Goal: Transaction & Acquisition: Purchase product/service

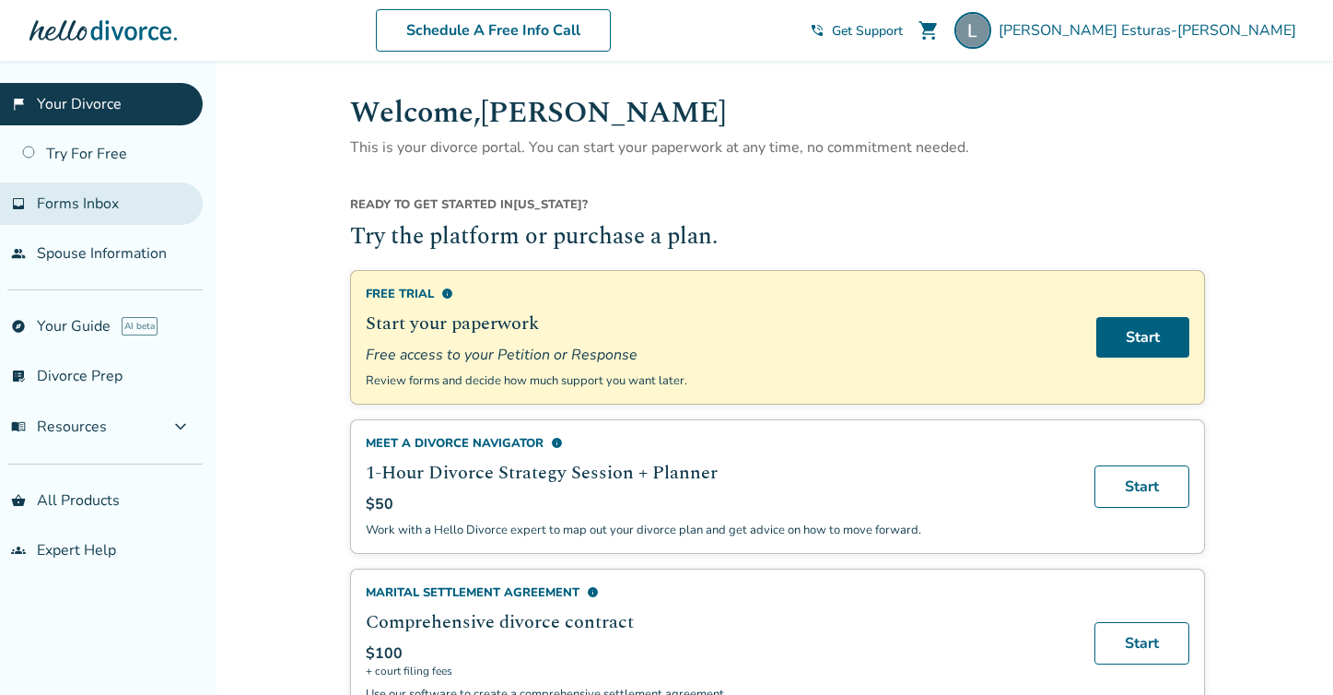
click at [94, 198] on span "Forms Inbox" at bounding box center [78, 203] width 82 height 20
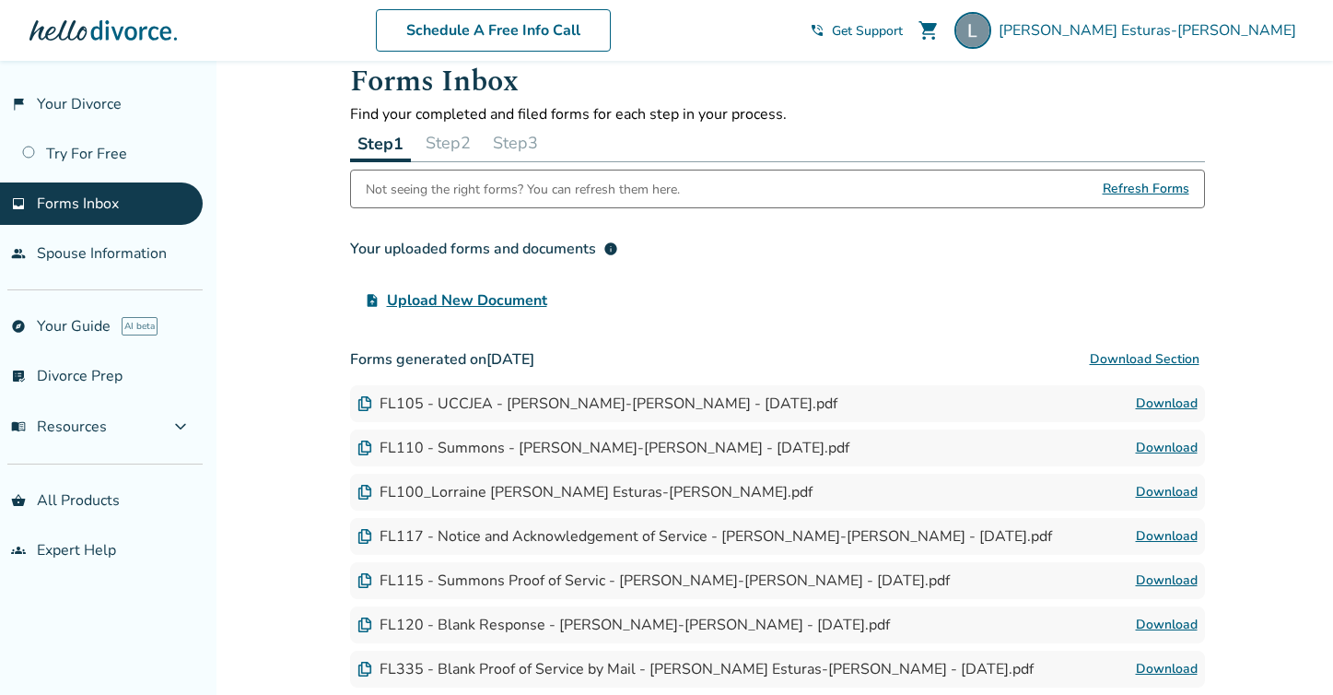
scroll to position [34, 0]
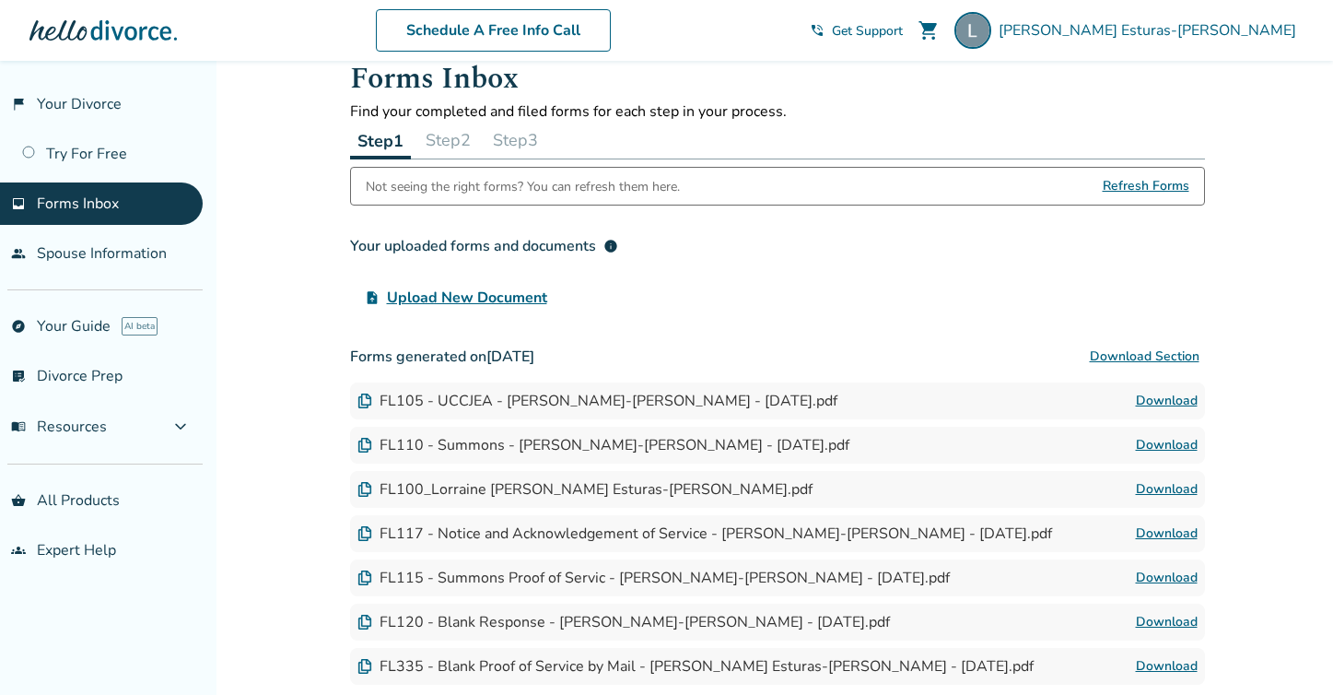
click at [425, 298] on span "Upload New Document" at bounding box center [467, 298] width 160 height 22
click at [0, 0] on input "upload_file Upload New Document" at bounding box center [0, 0] width 0 height 0
click at [85, 155] on link "Try For Free" at bounding box center [101, 154] width 203 height 42
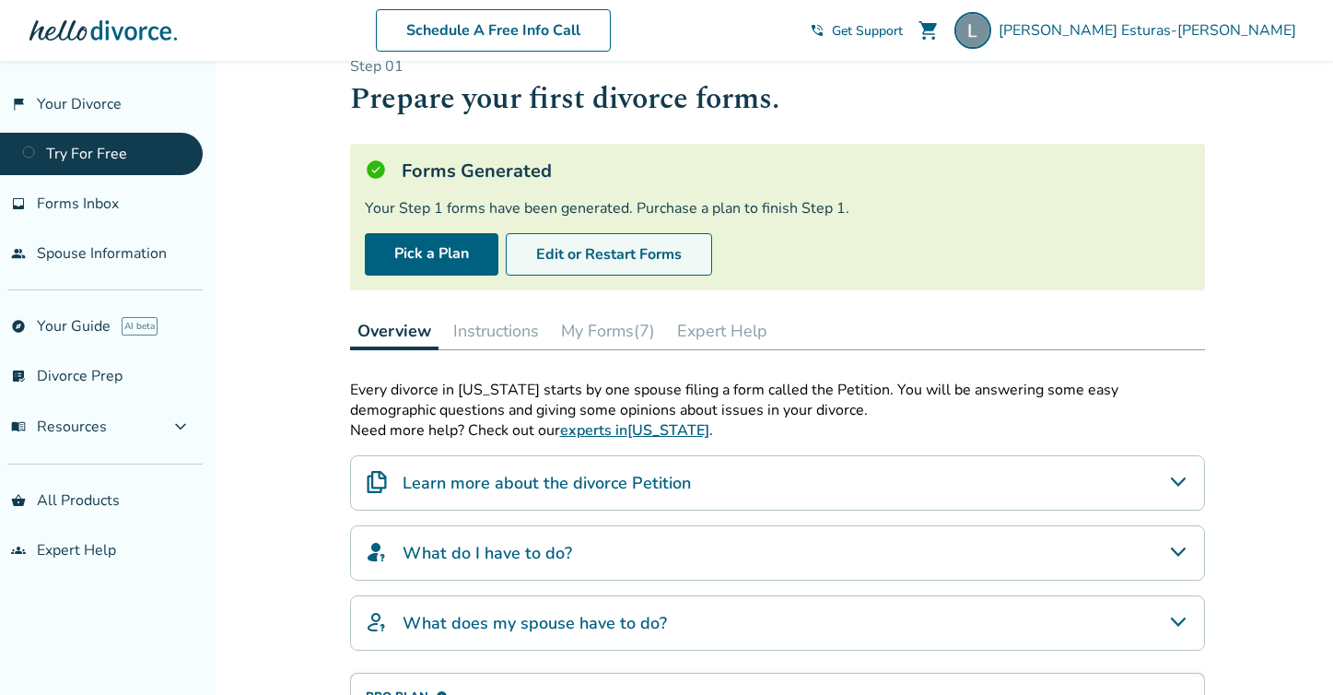
click at [579, 258] on button "Edit or Restart Forms" at bounding box center [609, 254] width 206 height 42
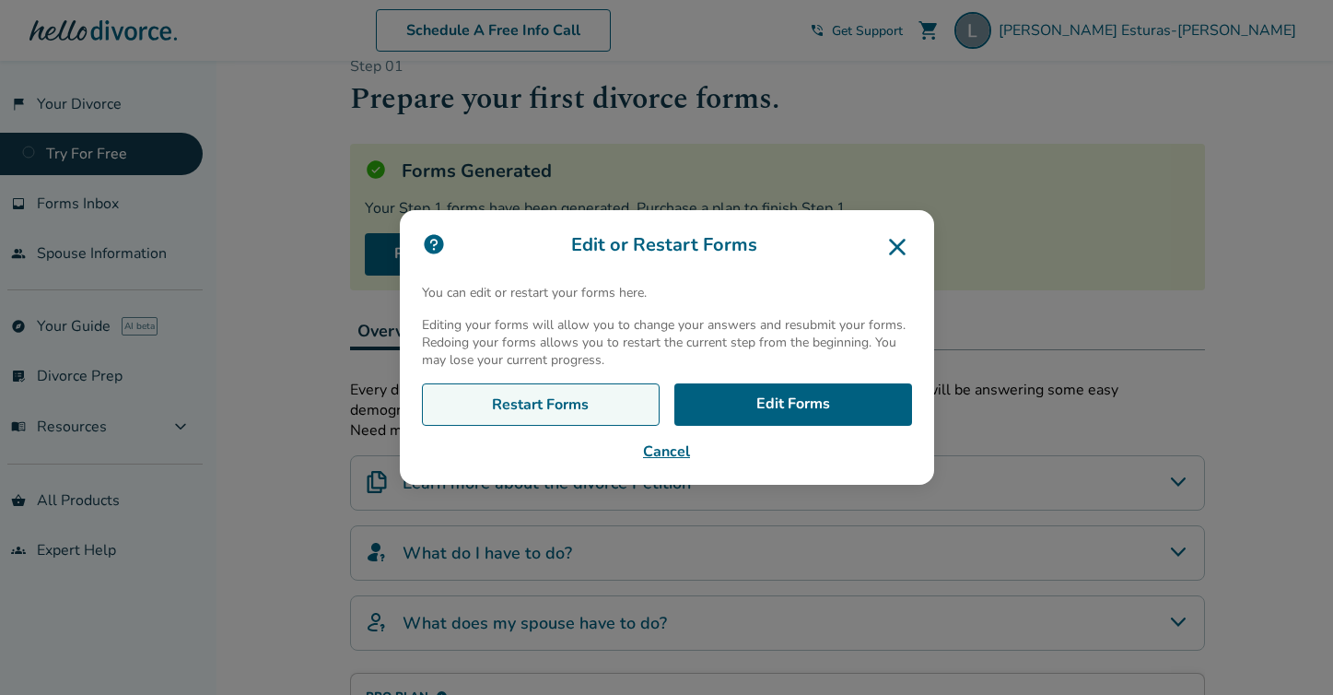
click at [580, 398] on link "Restart Forms" at bounding box center [541, 404] width 238 height 42
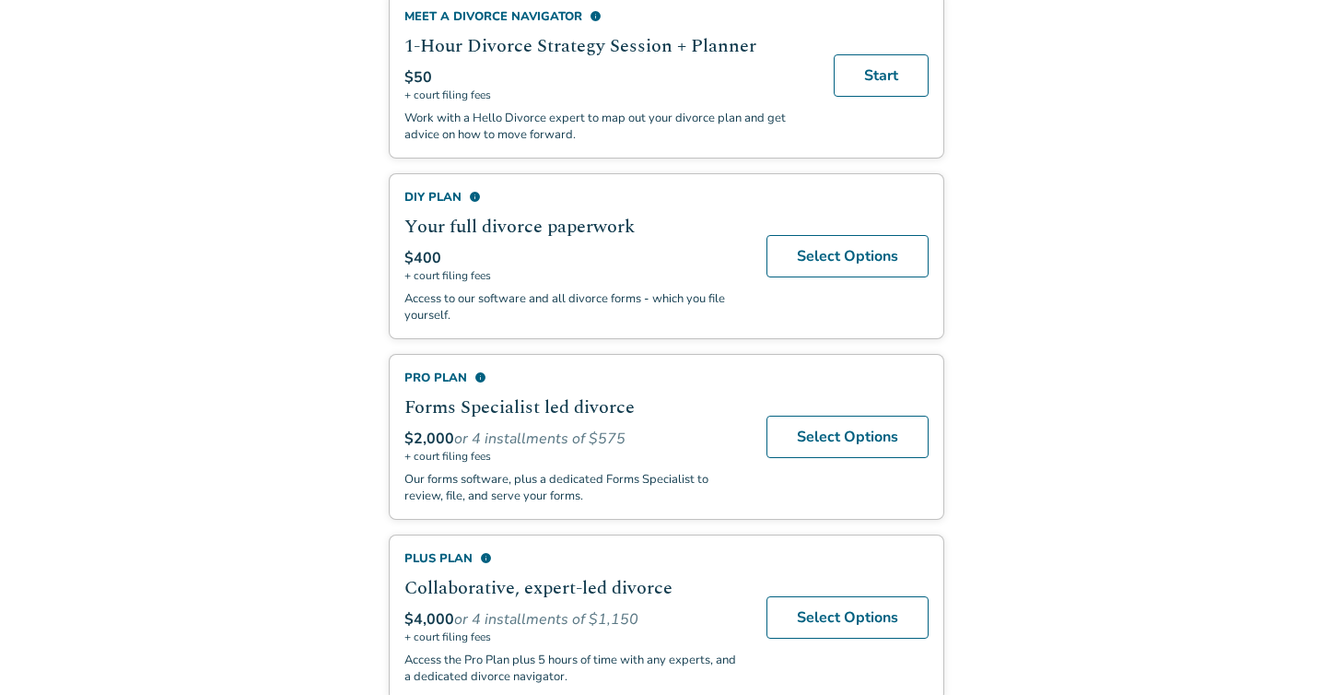
scroll to position [489, 0]
click at [877, 69] on link "Start" at bounding box center [881, 74] width 95 height 42
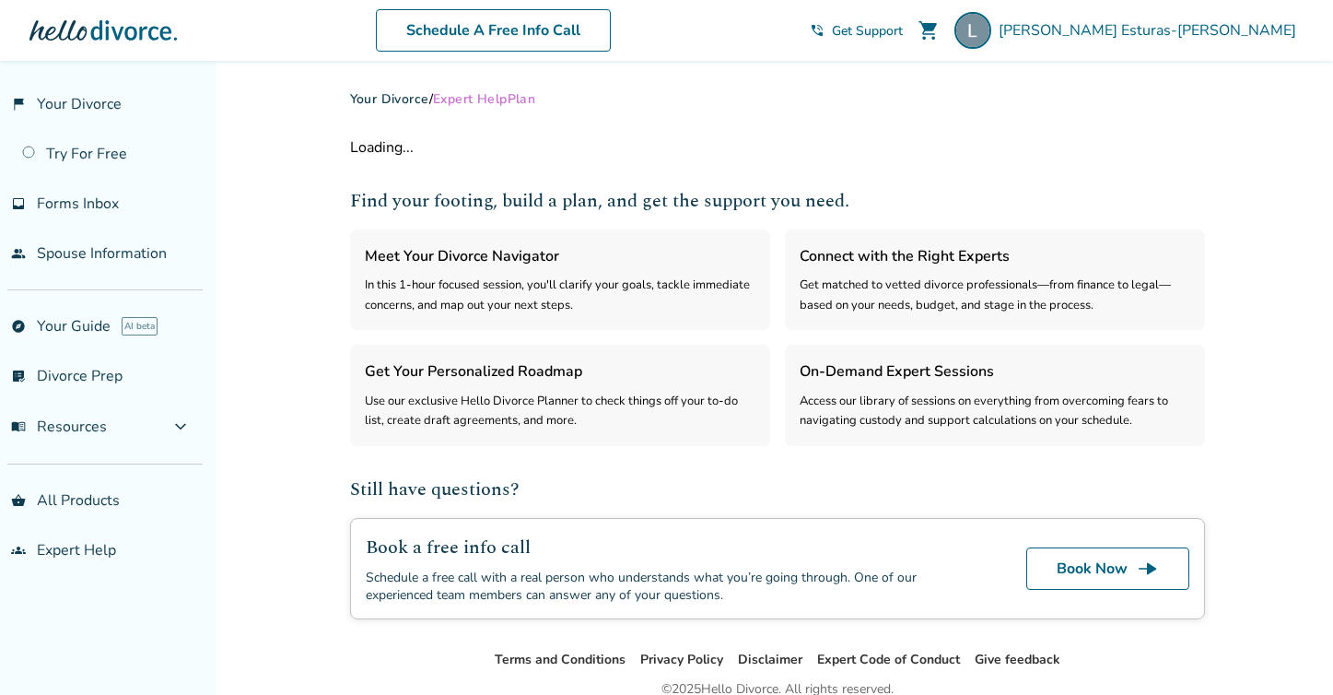
select select "***"
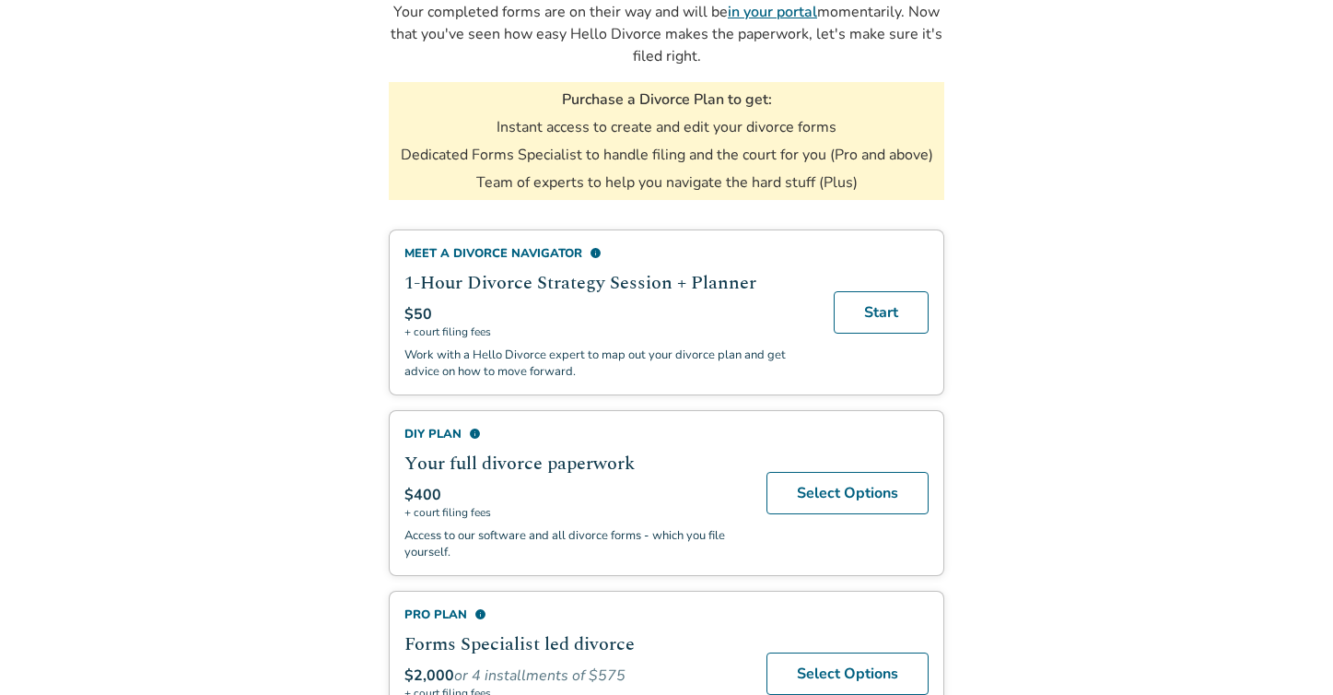
scroll to position [297, 0]
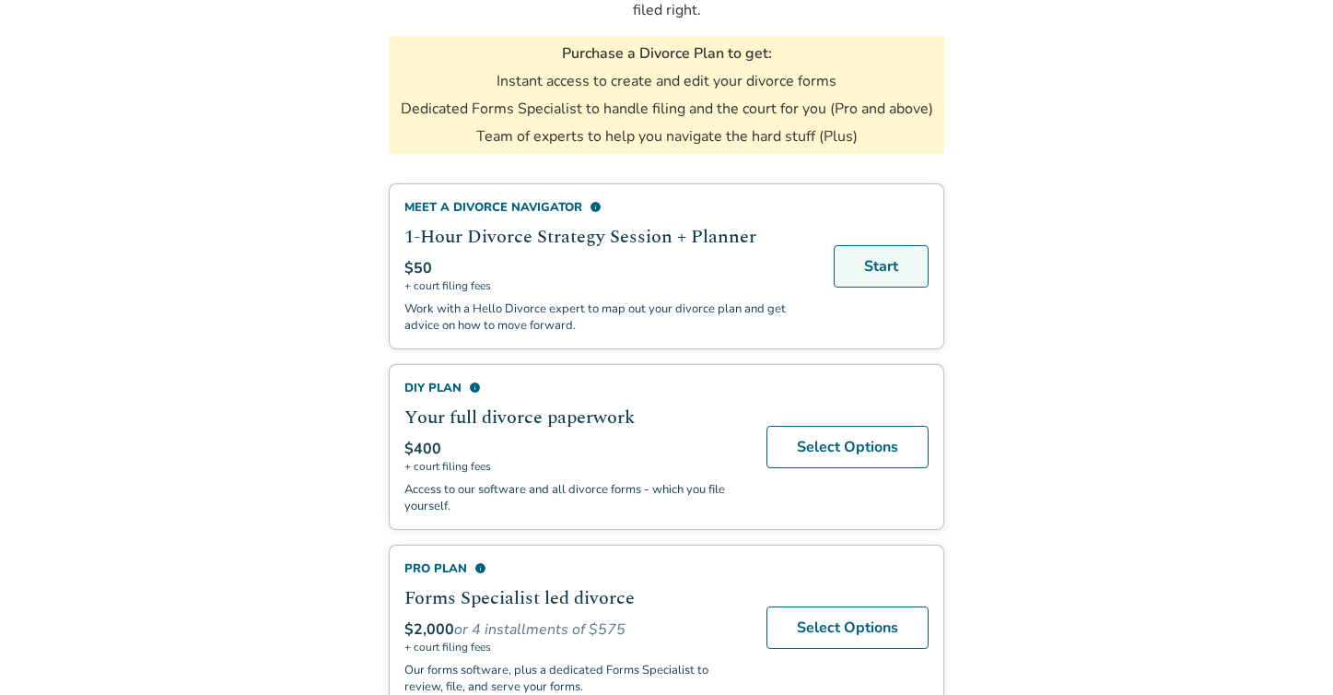
click at [878, 270] on link "Start" at bounding box center [881, 266] width 95 height 42
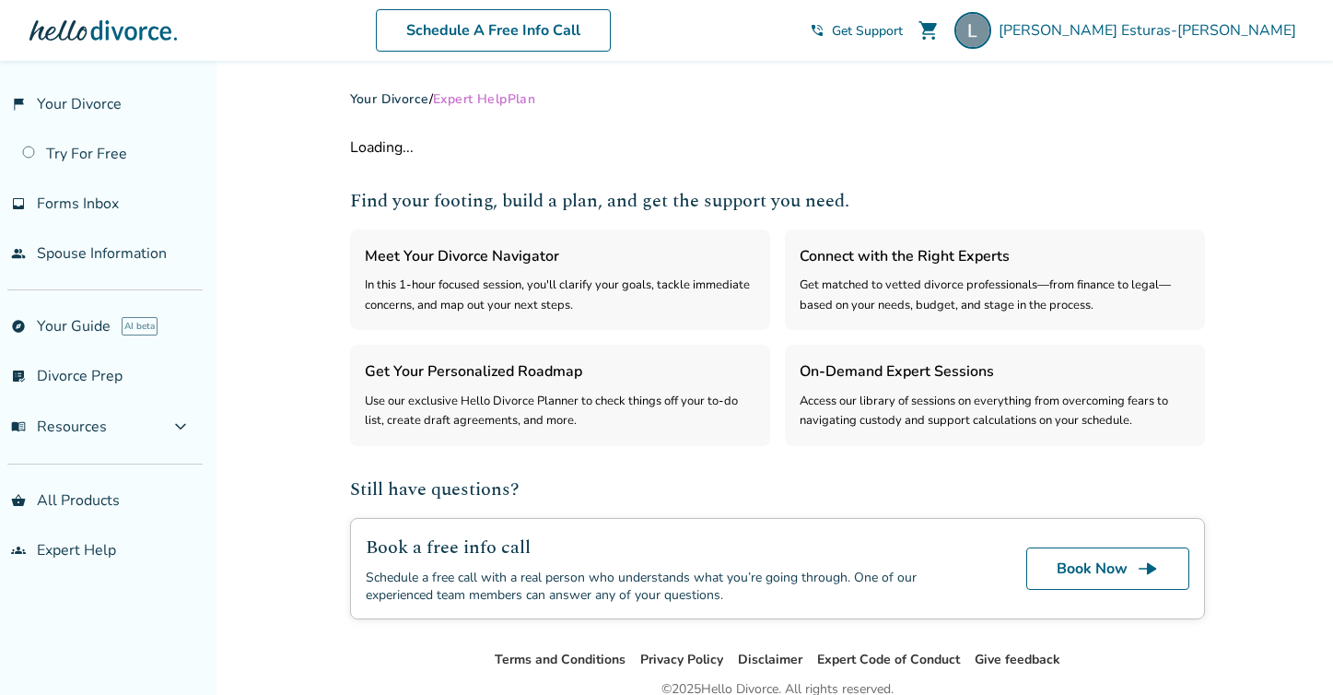
select select "***"
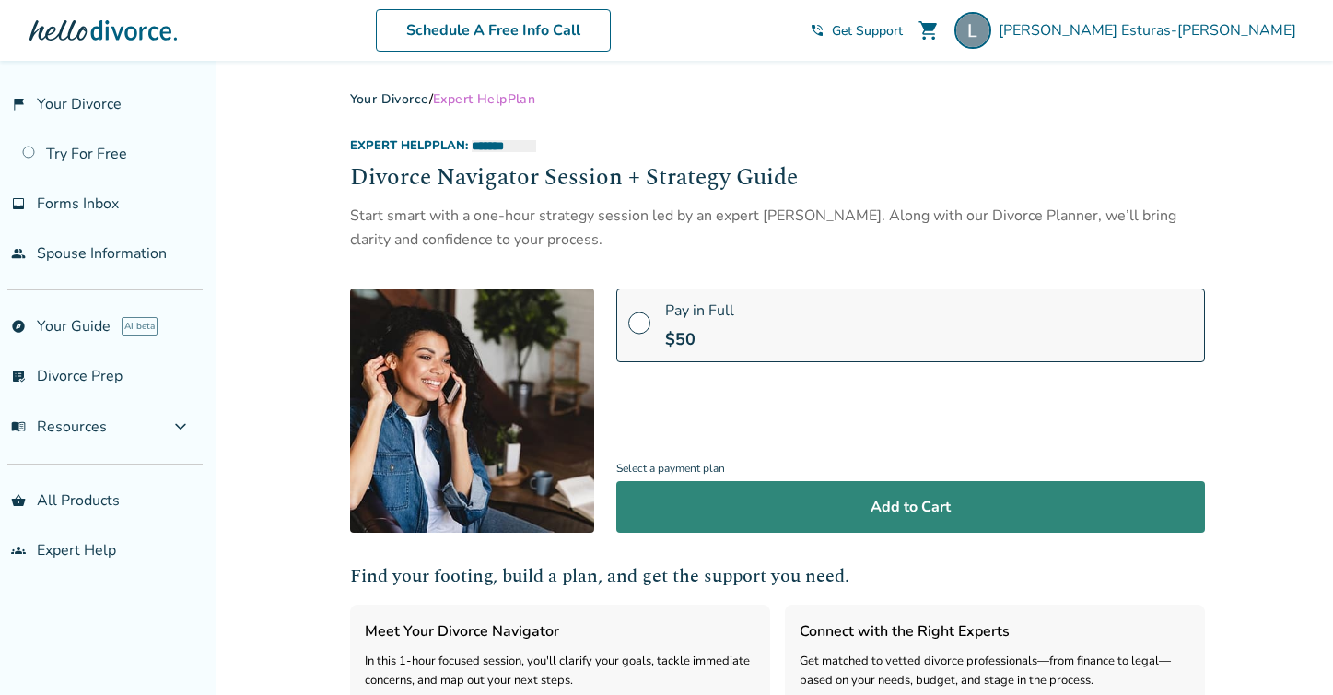
click at [914, 509] on button "Add to Cart" at bounding box center [910, 507] width 589 height 52
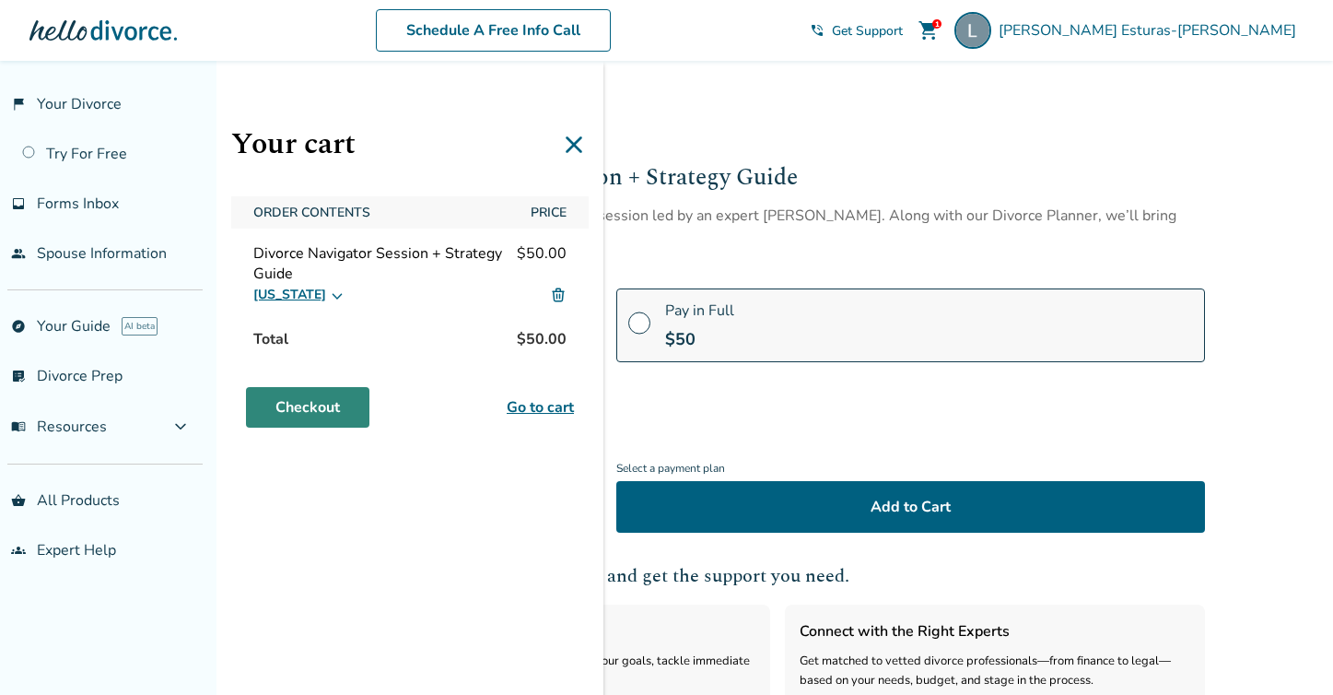
click at [310, 410] on link "Checkout" at bounding box center [307, 407] width 123 height 41
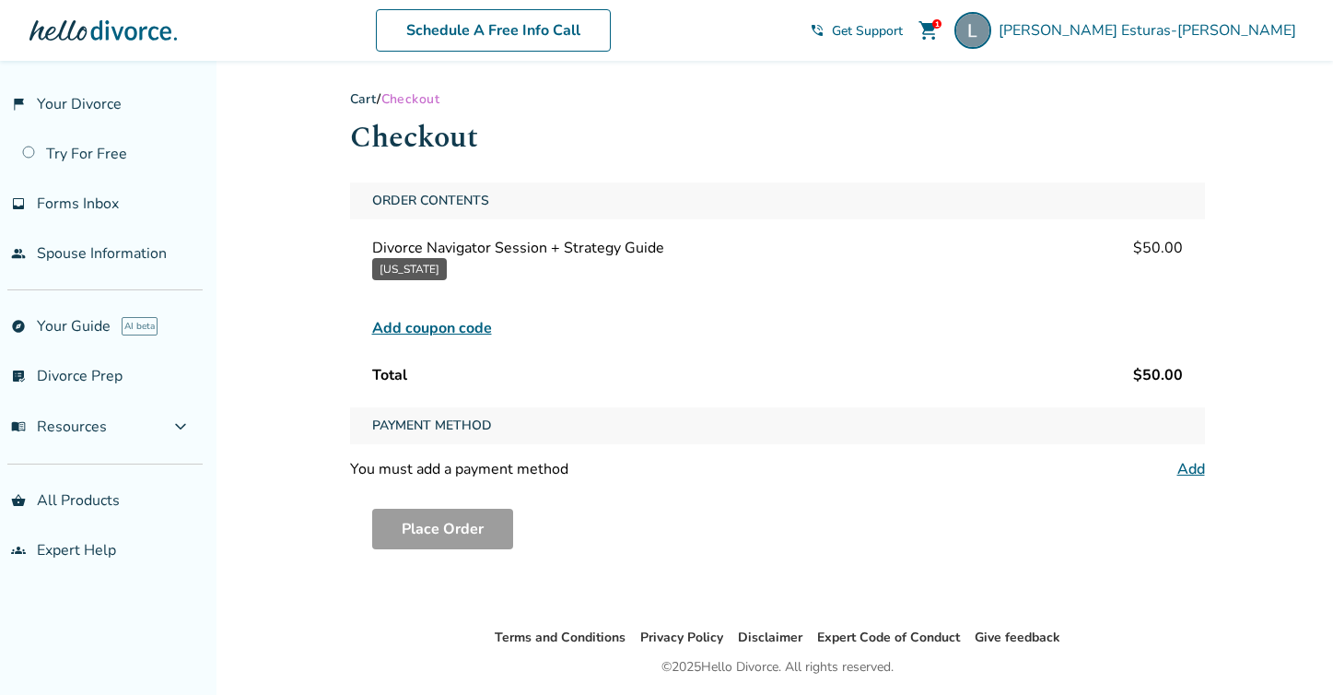
click at [410, 194] on span "Order Contents" at bounding box center [431, 200] width 132 height 37
click at [495, 459] on div "You must add a payment method" at bounding box center [459, 469] width 218 height 20
click at [940, 32] on span "shopping_cart" at bounding box center [929, 30] width 22 height 22
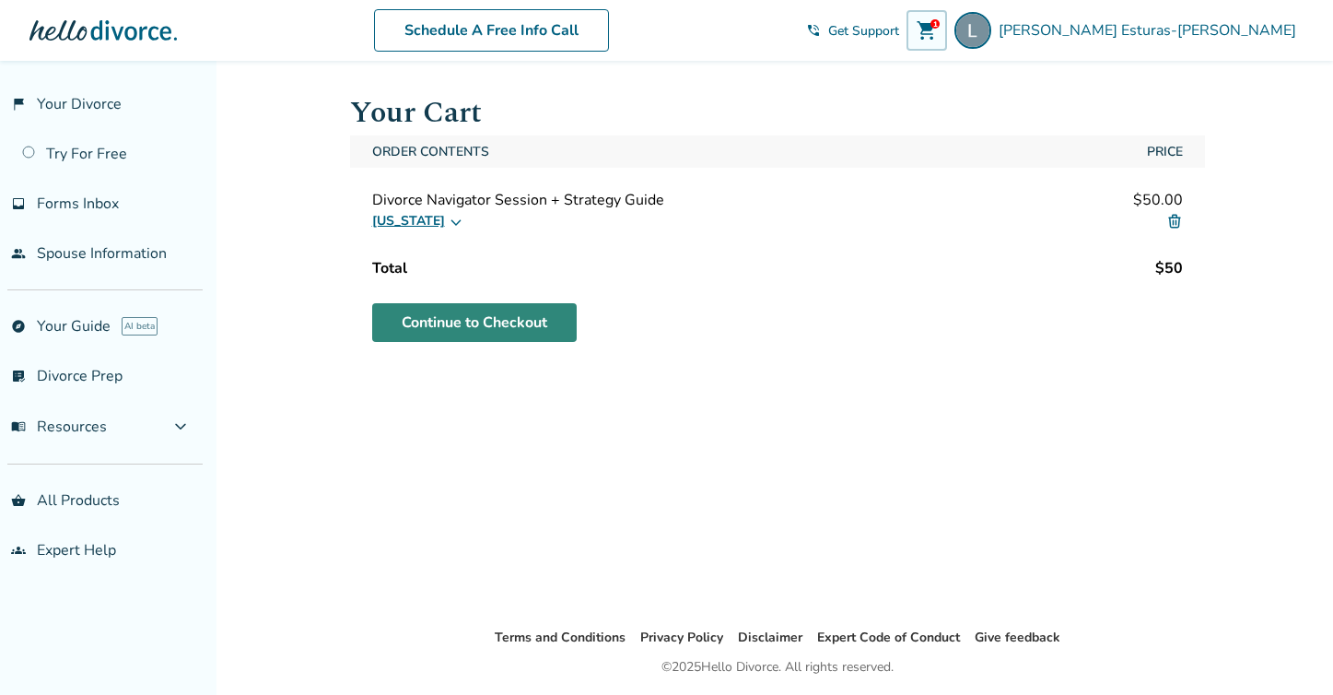
click at [468, 322] on link "Continue to Checkout" at bounding box center [474, 322] width 205 height 39
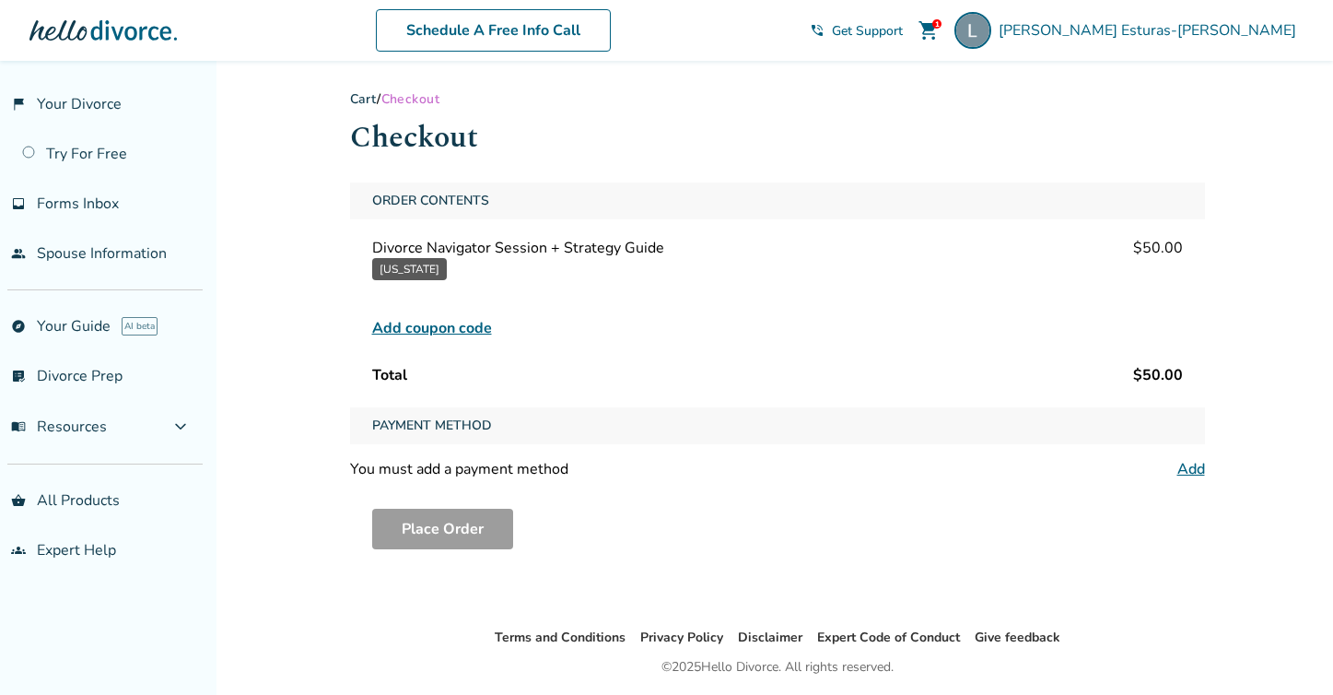
click at [451, 425] on span "Payment Method" at bounding box center [432, 425] width 135 height 37
click at [1192, 471] on link "Add" at bounding box center [1191, 469] width 28 height 20
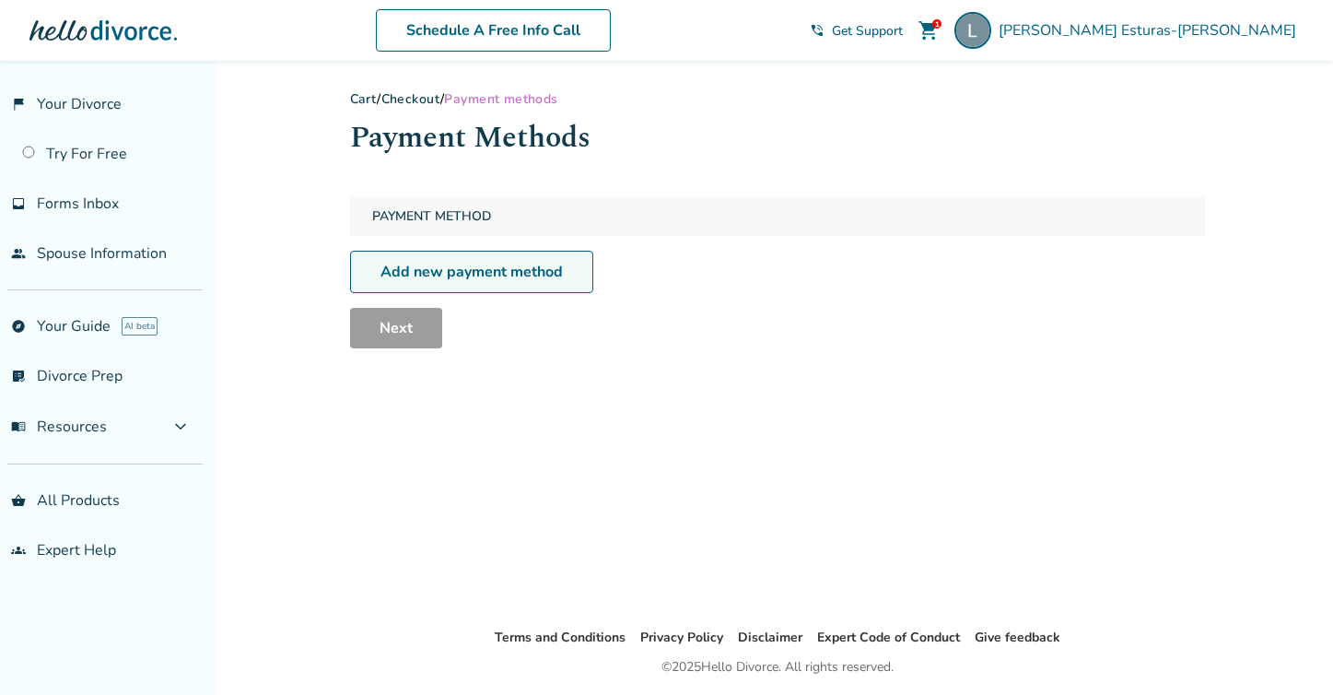
click at [509, 263] on link "Add new payment method" at bounding box center [471, 272] width 243 height 42
select select "**"
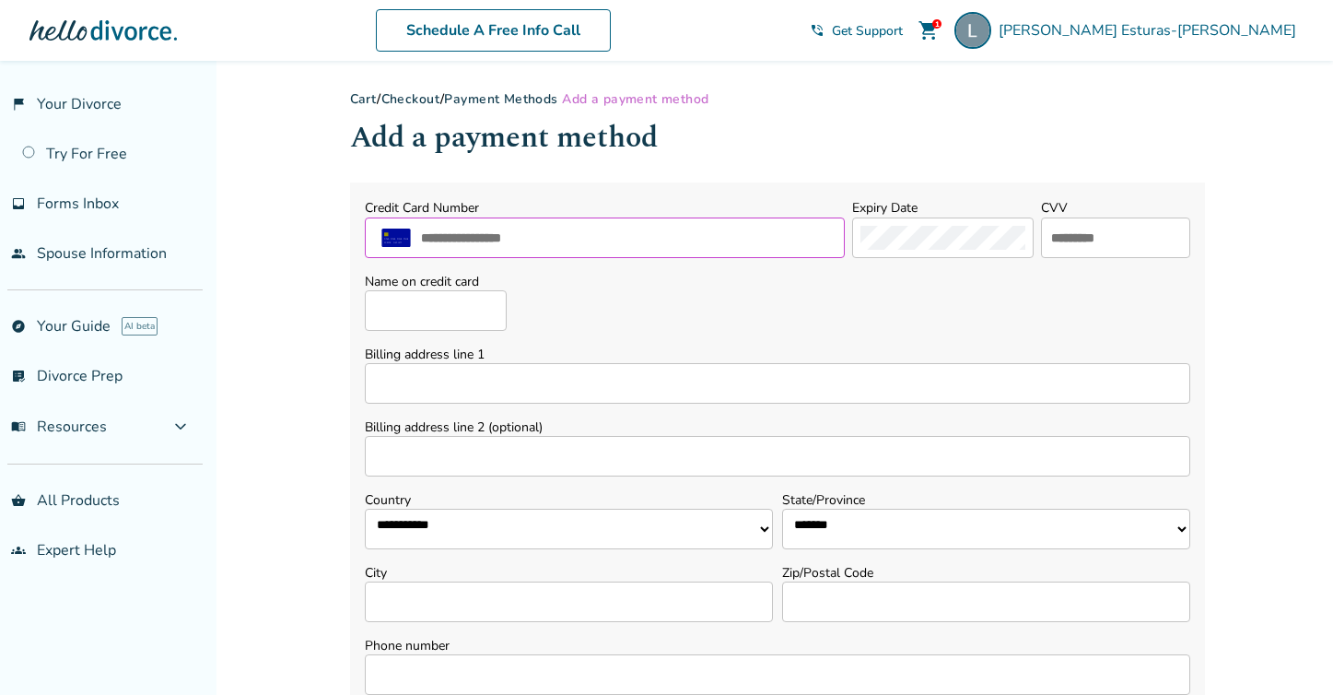
click at [478, 244] on input "text" at bounding box center [627, 238] width 417 height 24
click at [473, 236] on input "text" at bounding box center [627, 238] width 417 height 24
type input "**********"
type input "***"
click at [444, 319] on input "Name on credit card" at bounding box center [436, 310] width 142 height 41
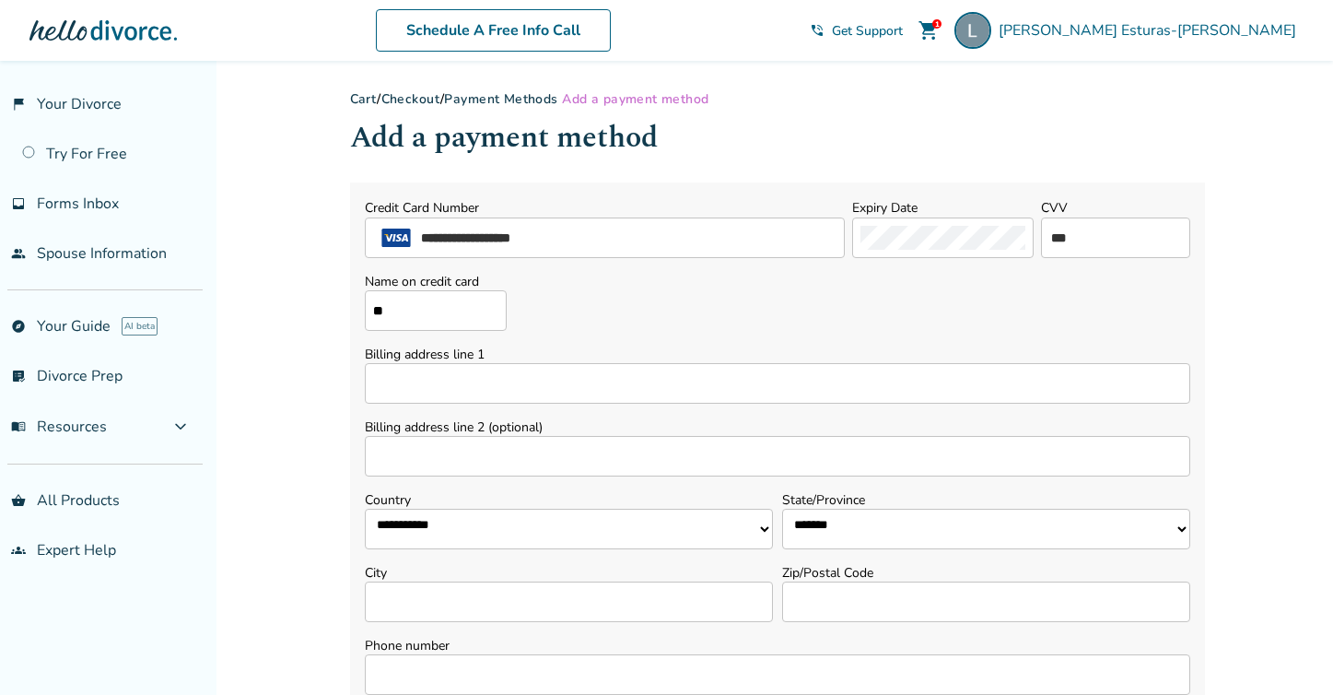
type input "*"
type input "**********"
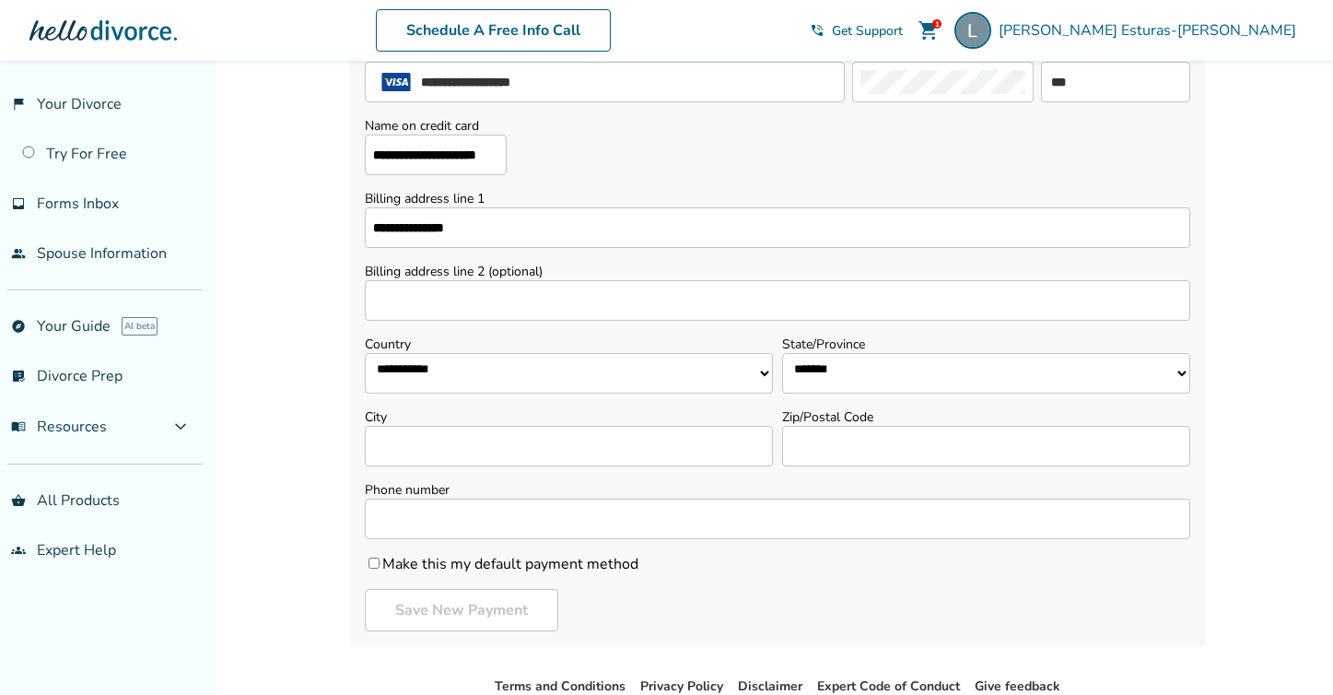
scroll to position [157, 0]
select select "**"
type input "******"
type input "**"
type input "**********"
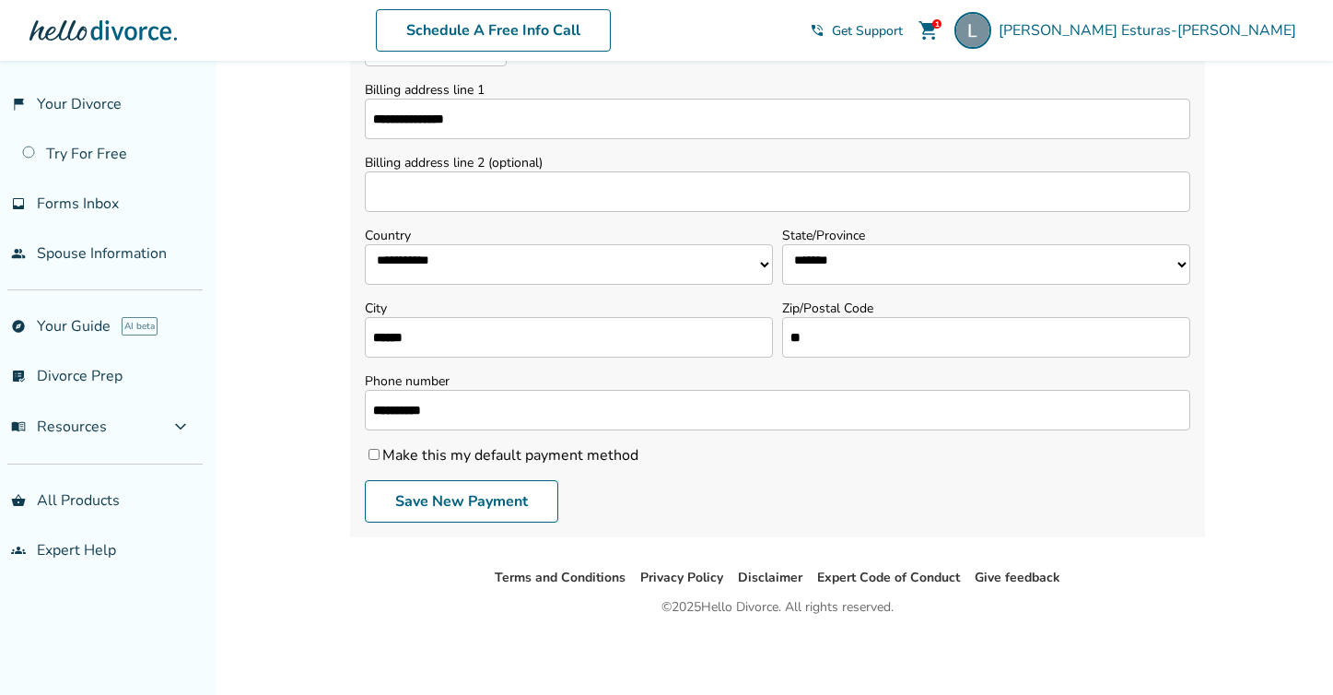
scroll to position [265, 0]
click at [457, 498] on button "Save New Payment" at bounding box center [461, 500] width 193 height 42
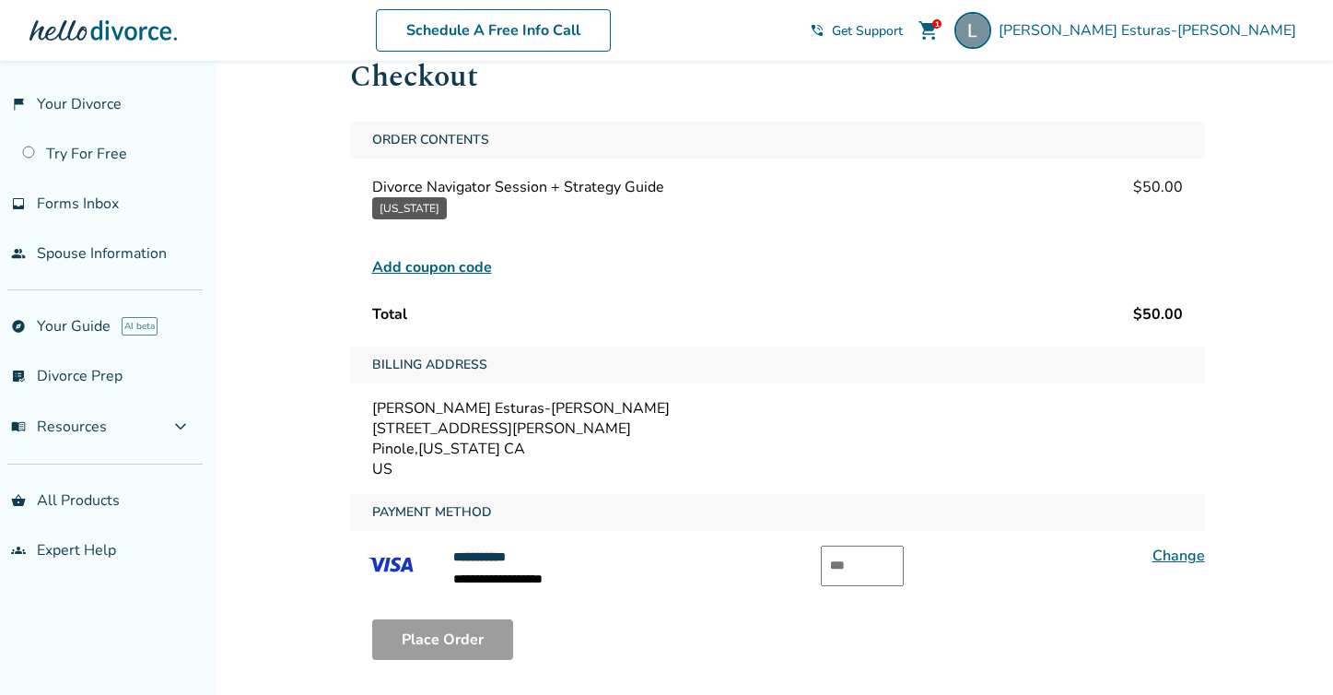
click at [884, 565] on input "text" at bounding box center [862, 565] width 83 height 41
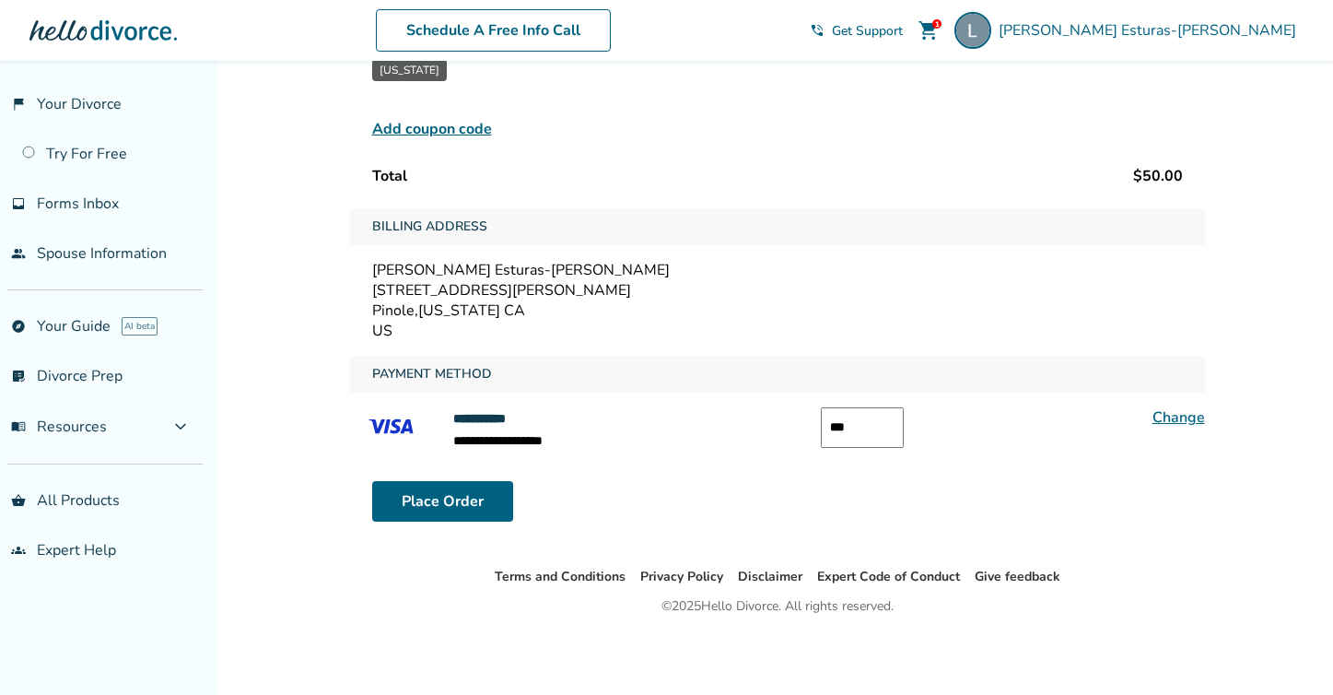
type input "***"
click at [430, 556] on div "**********" at bounding box center [777, 214] width 884 height 704
click at [434, 501] on button "Place Order" at bounding box center [442, 501] width 141 height 41
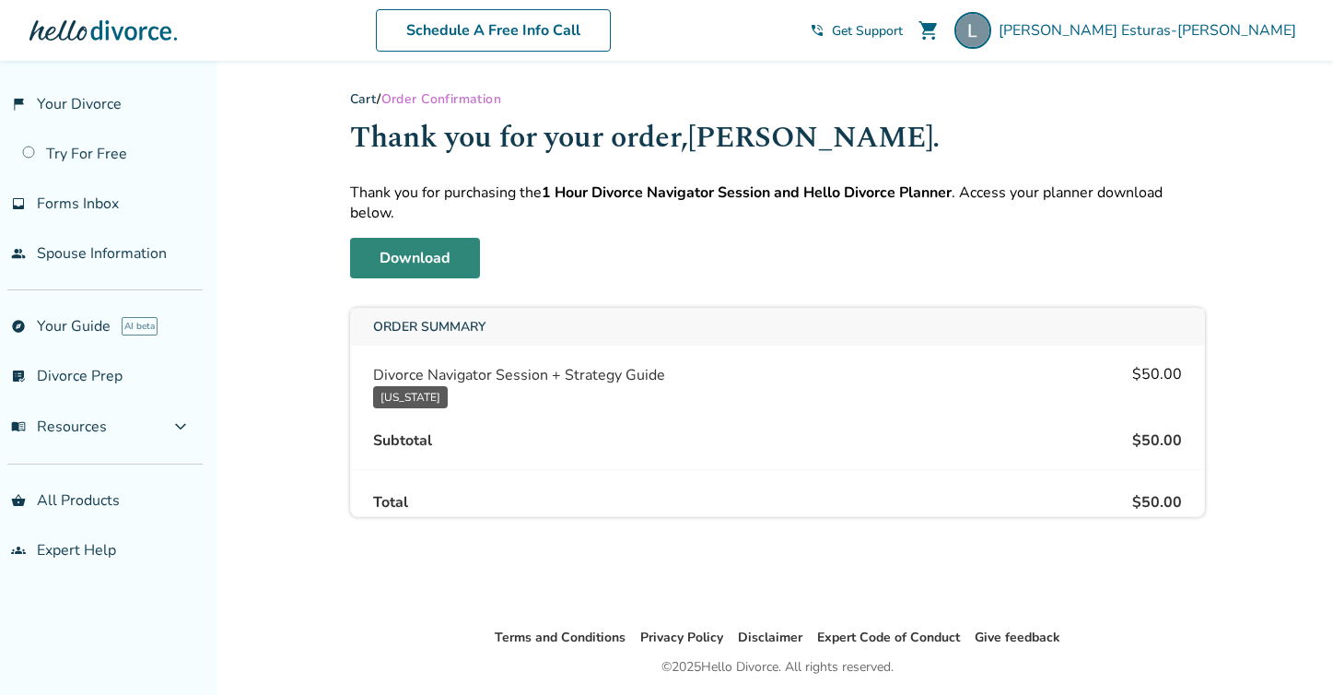
click at [409, 252] on link "Download" at bounding box center [415, 258] width 130 height 41
click at [304, 167] on div "Added to cart Cart / Order Confirmation Thank you for your order, Lorraine . Th…" at bounding box center [666, 408] width 1333 height 695
click at [336, 191] on div "Cart / Order Confirmation Thank you for your order, Lorraine . Thank you for pu…" at bounding box center [777, 344] width 884 height 566
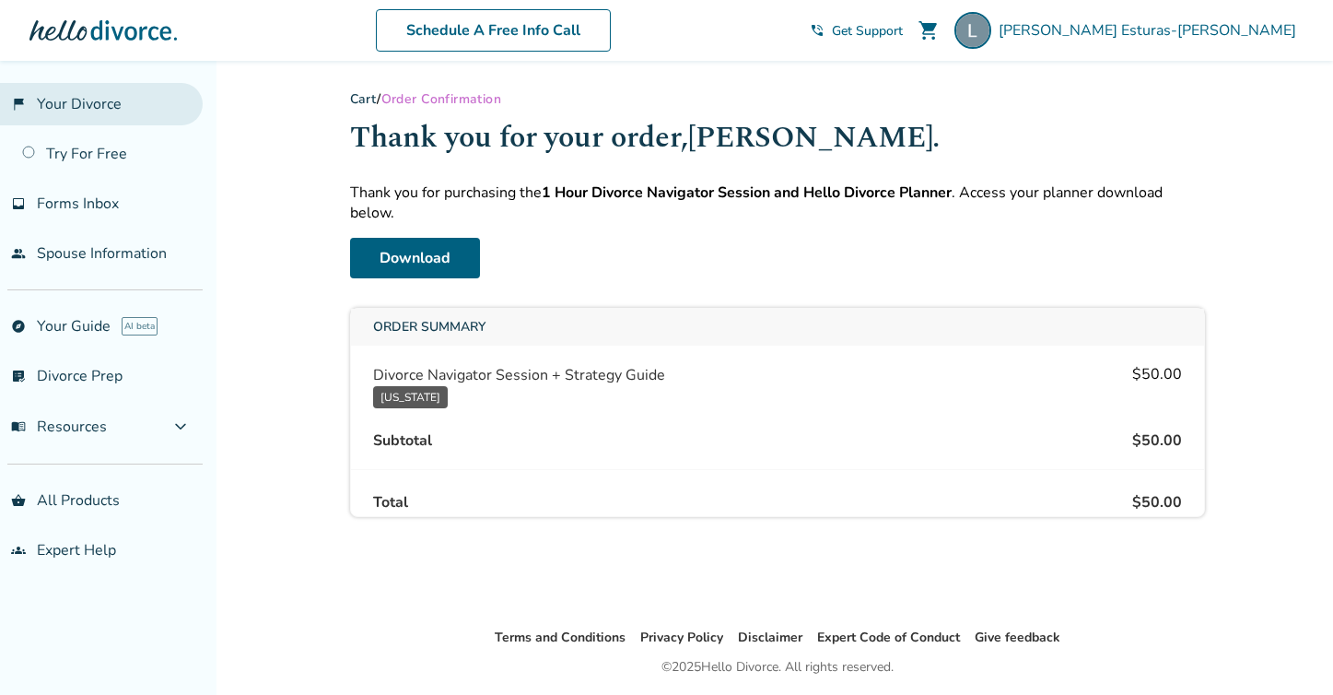
click at [96, 98] on link "flag_2 Your Divorce" at bounding box center [101, 104] width 203 height 42
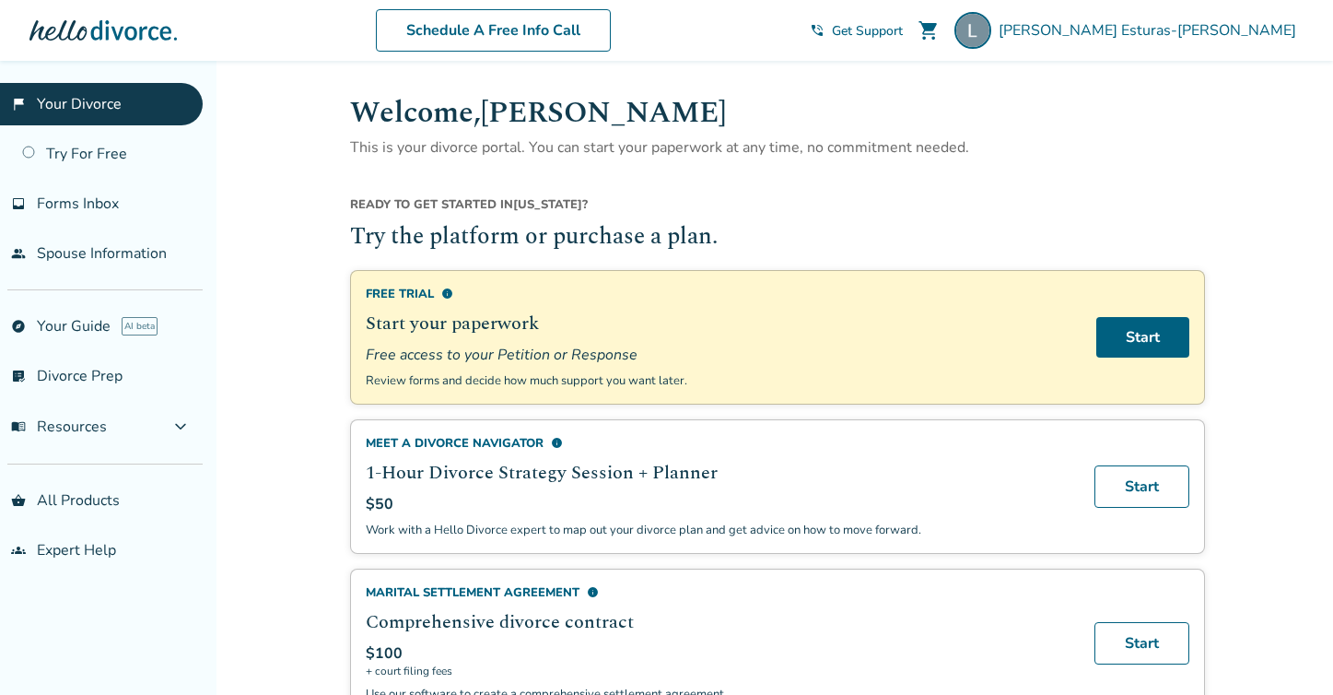
click at [1142, 338] on link "Start" at bounding box center [1142, 337] width 93 height 41
click at [78, 325] on link "explore Your Guide AI beta" at bounding box center [101, 326] width 203 height 42
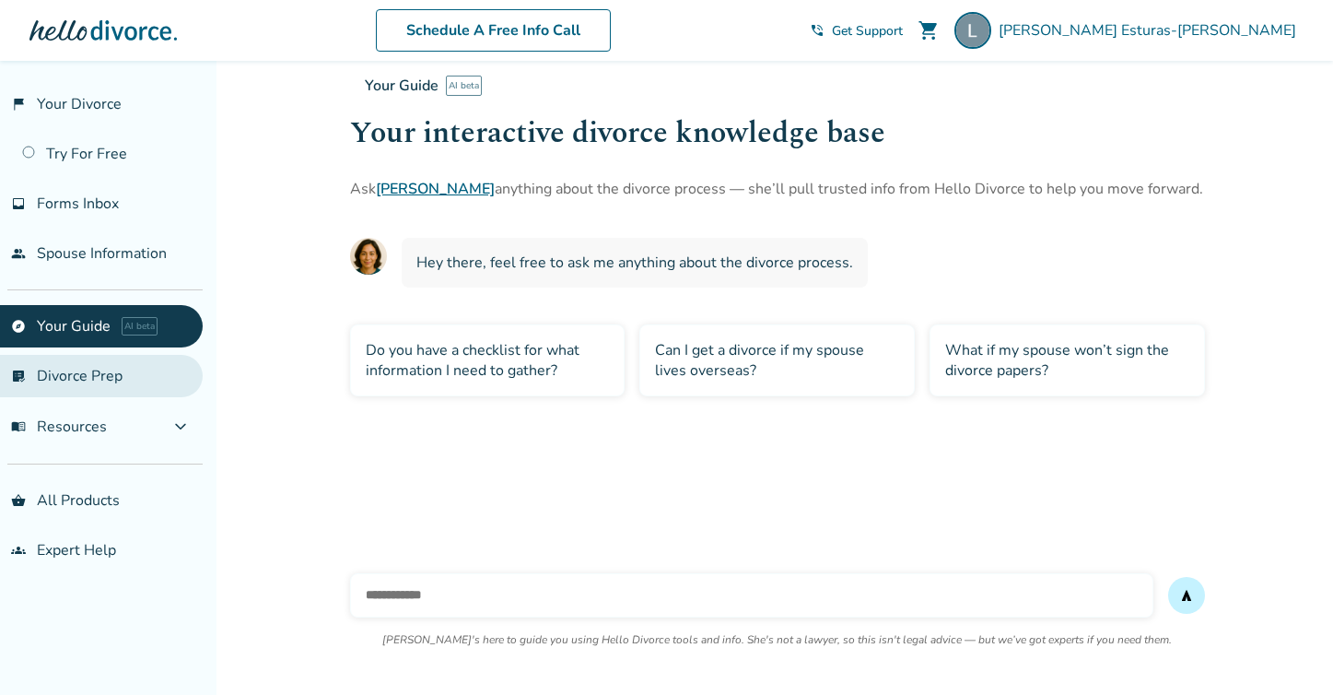
click at [98, 377] on link "list_alt_check Divorce Prep" at bounding box center [101, 376] width 203 height 42
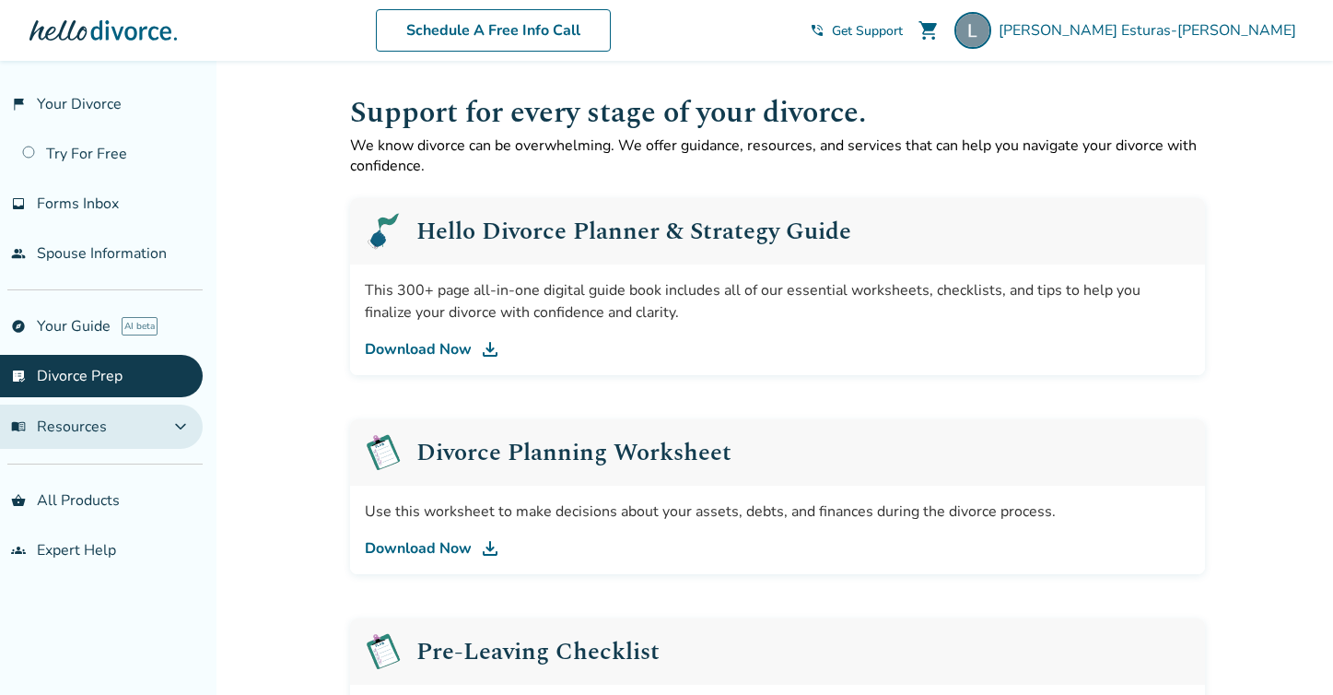
click at [170, 427] on span "expand_more" at bounding box center [181, 427] width 22 height 22
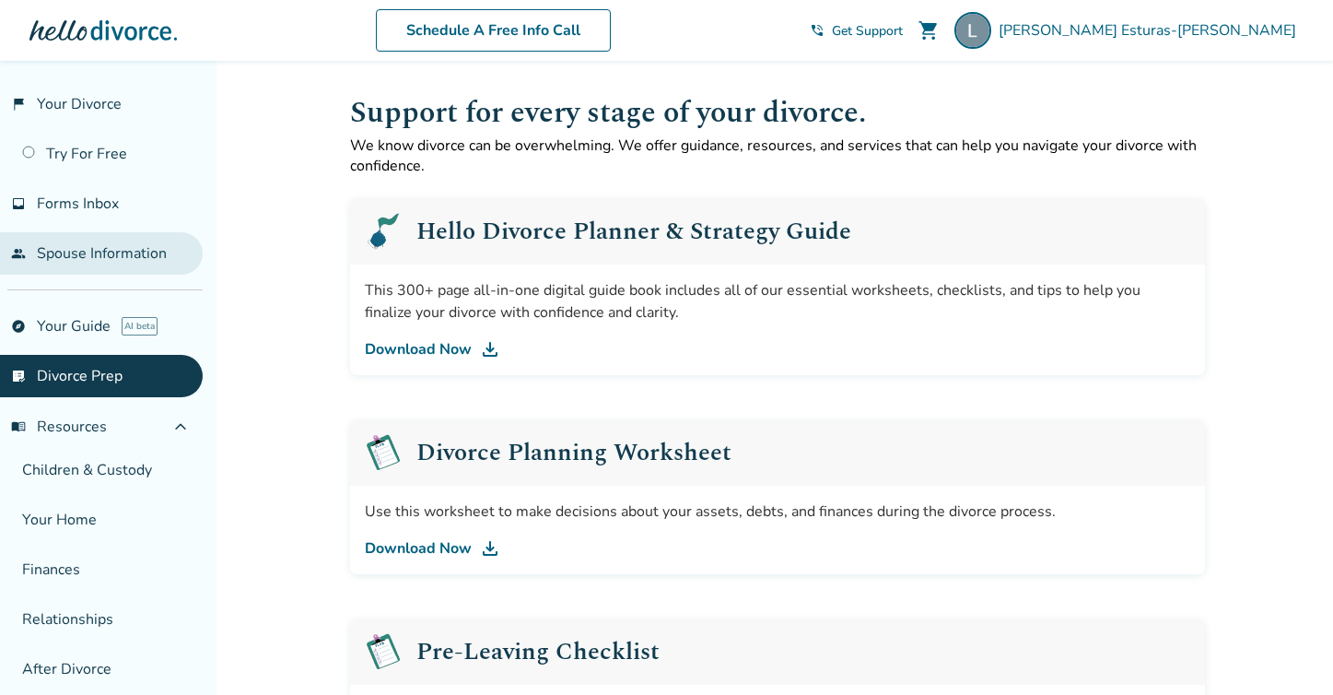
click at [56, 254] on link "people Spouse Information" at bounding box center [101, 253] width 203 height 42
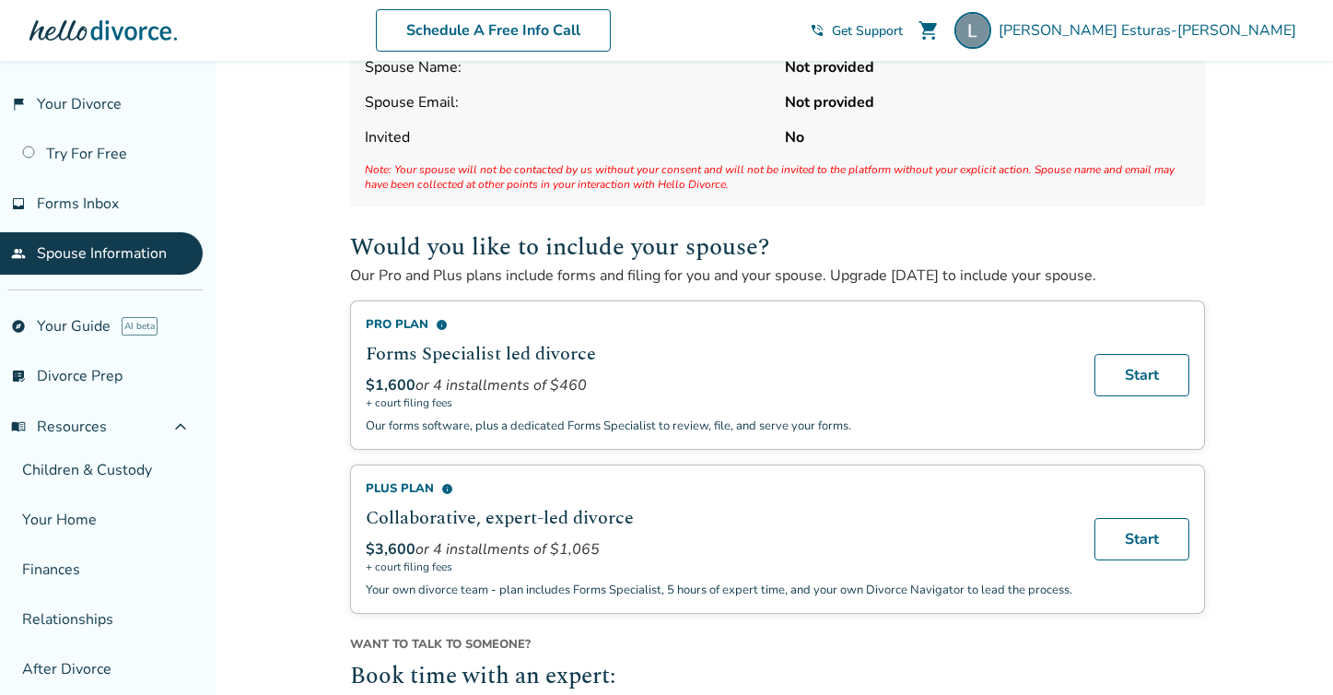
scroll to position [103, 0]
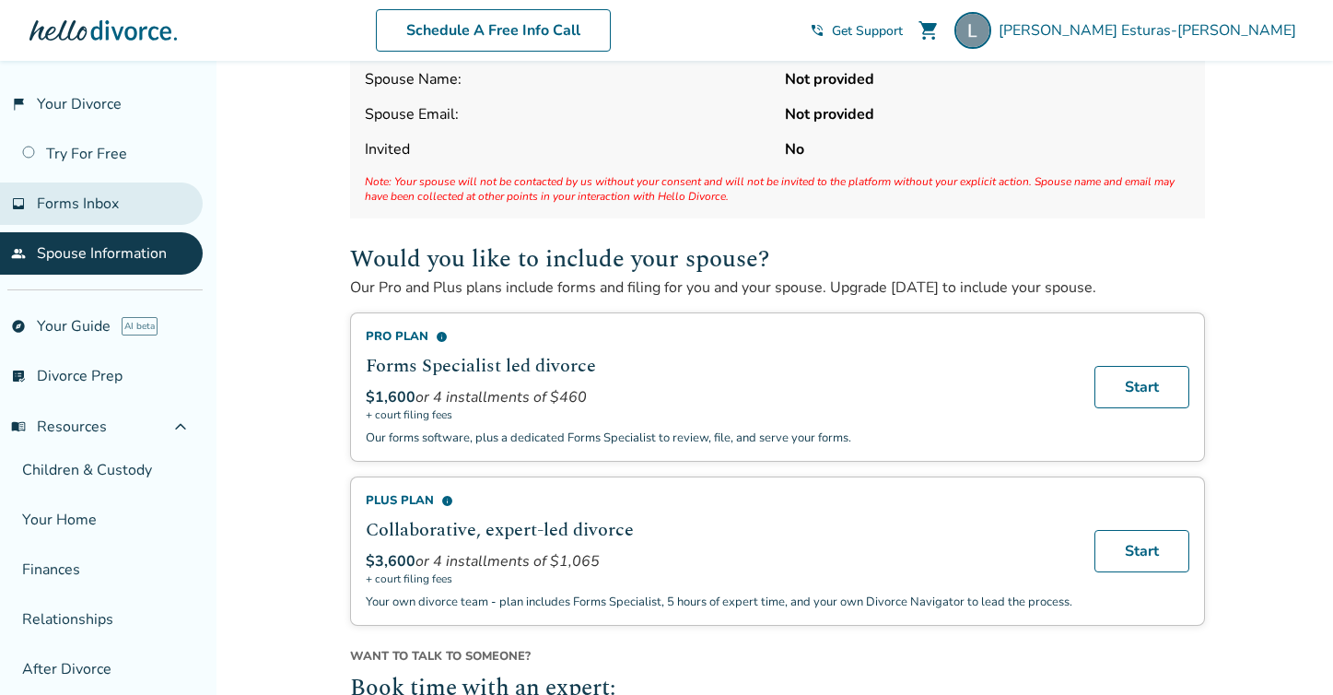
click at [97, 206] on span "Forms Inbox" at bounding box center [78, 203] width 82 height 20
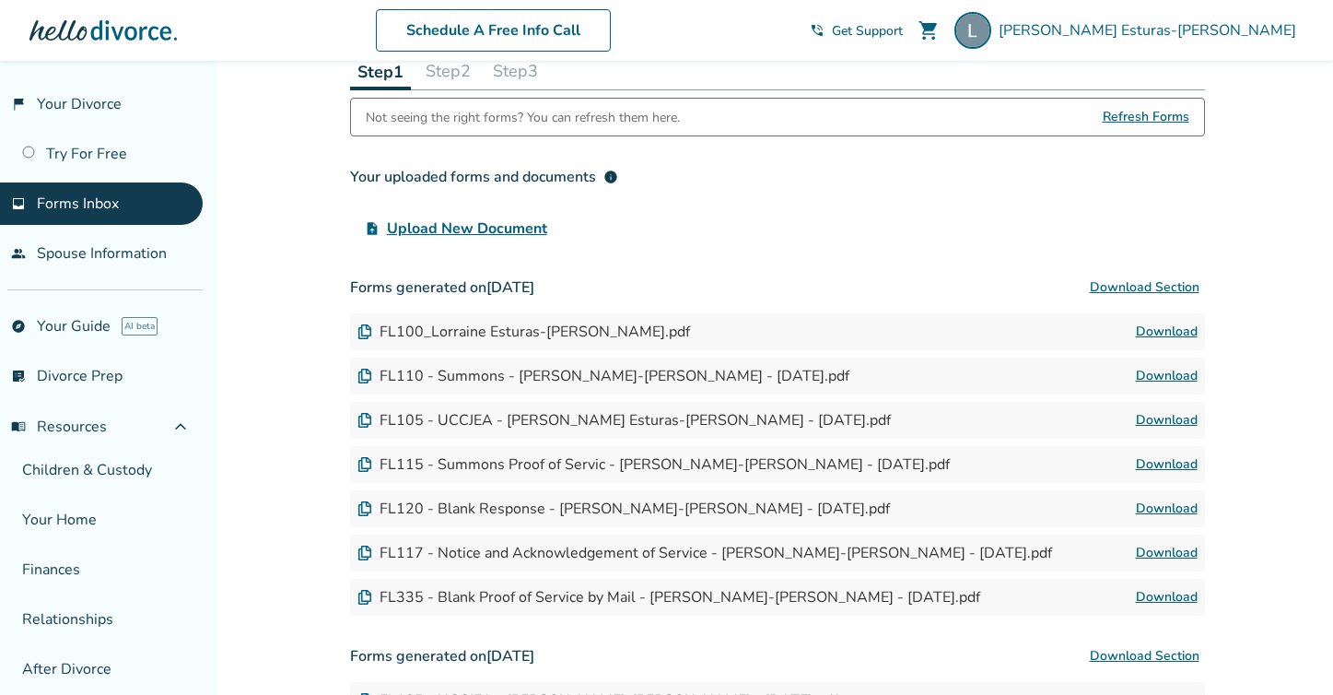
scroll to position [61, 0]
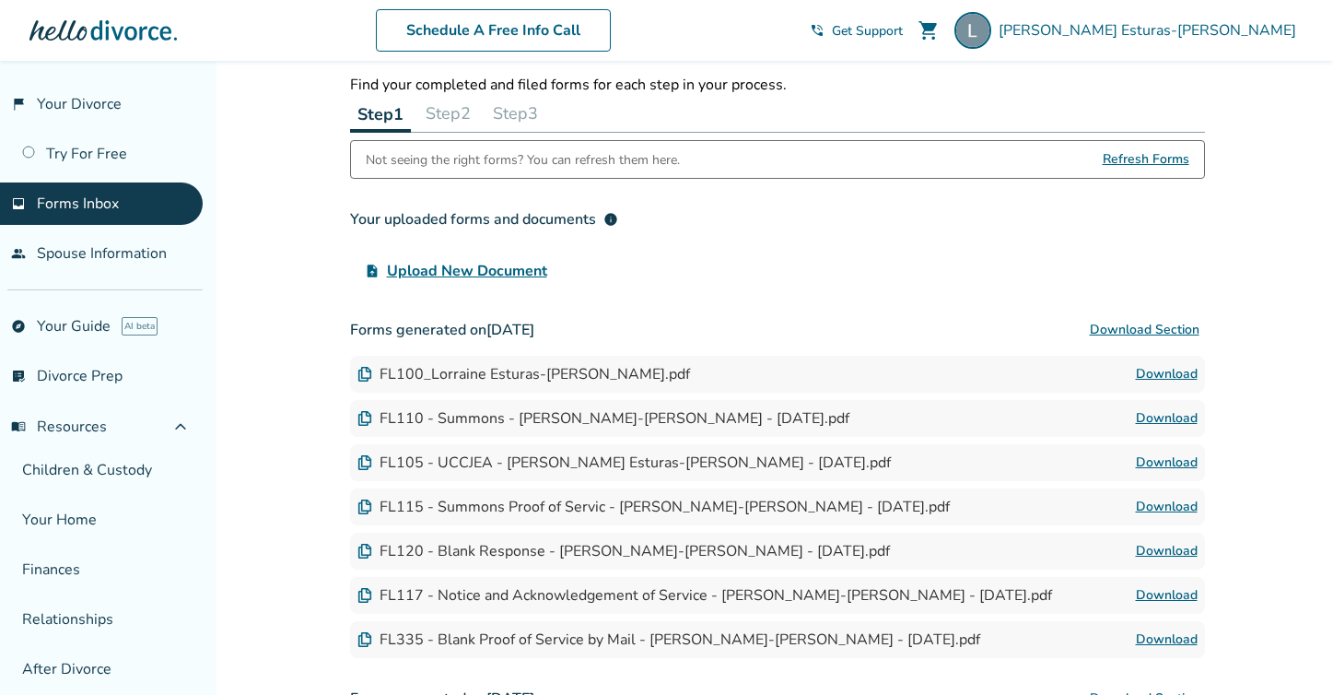
click at [1167, 369] on link "Download" at bounding box center [1167, 374] width 62 height 22
click at [1181, 416] on link "Download" at bounding box center [1167, 418] width 62 height 22
click at [77, 324] on link "explore Your Guide AI beta" at bounding box center [101, 326] width 203 height 42
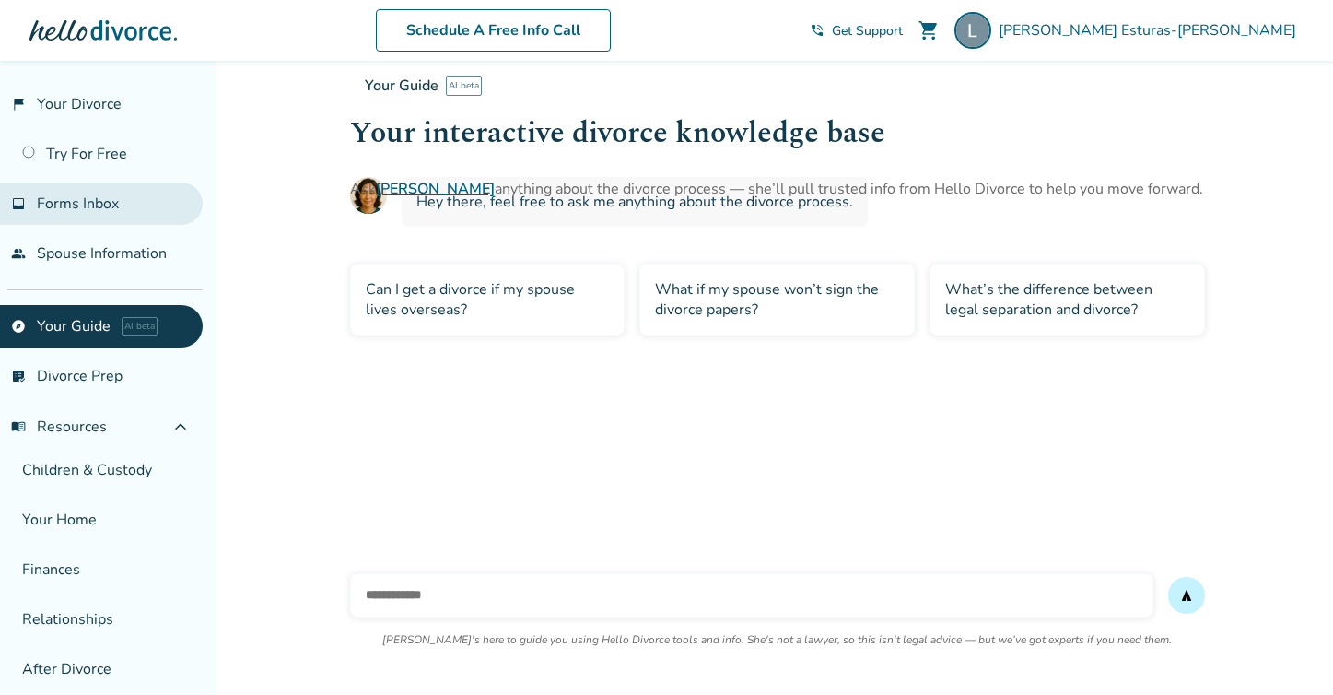
click at [106, 207] on span "Forms Inbox" at bounding box center [78, 203] width 82 height 20
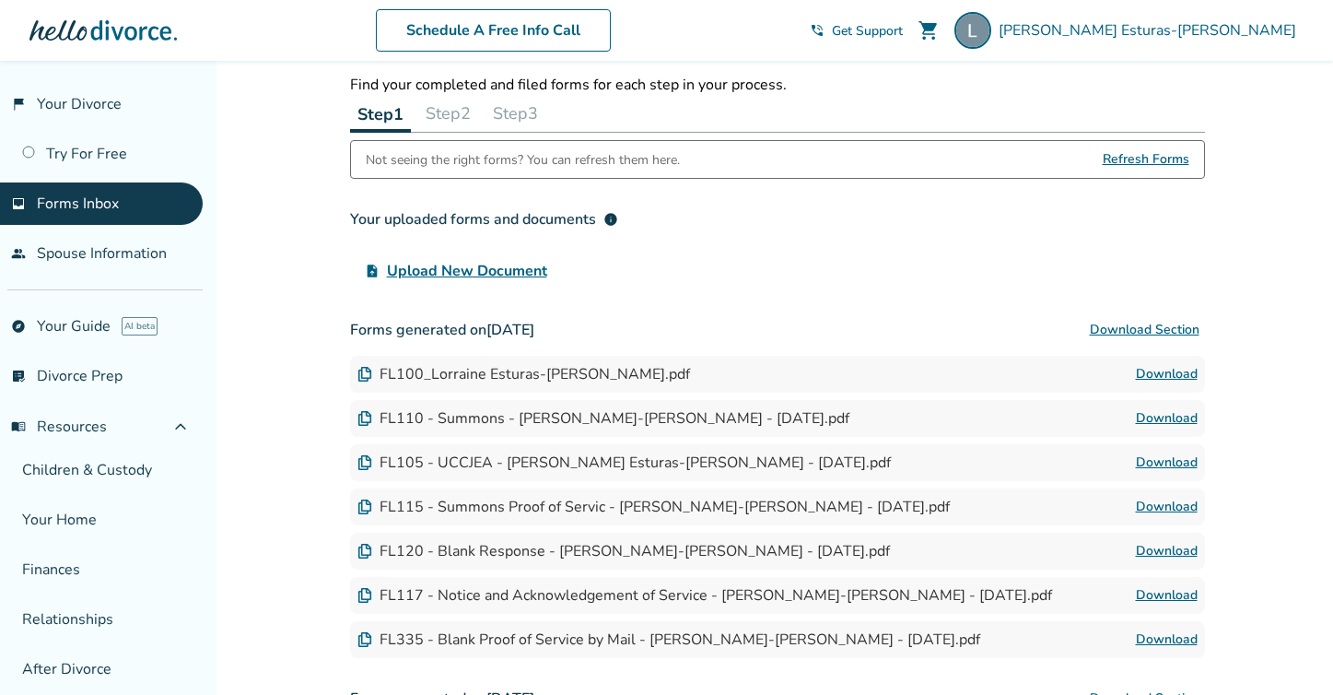
click at [450, 117] on button "Step 2" at bounding box center [448, 113] width 60 height 37
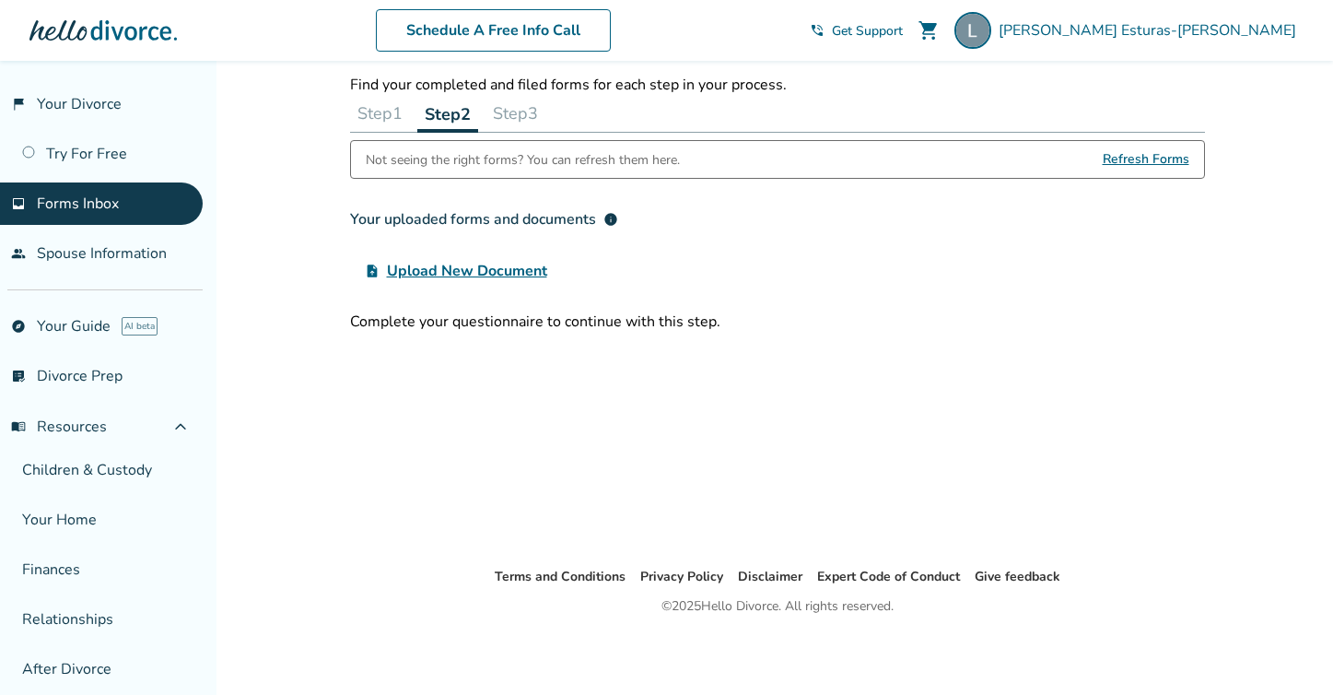
click at [519, 108] on button "Step 3" at bounding box center [516, 113] width 60 height 37
click at [386, 114] on button "Step 1" at bounding box center [380, 113] width 60 height 37
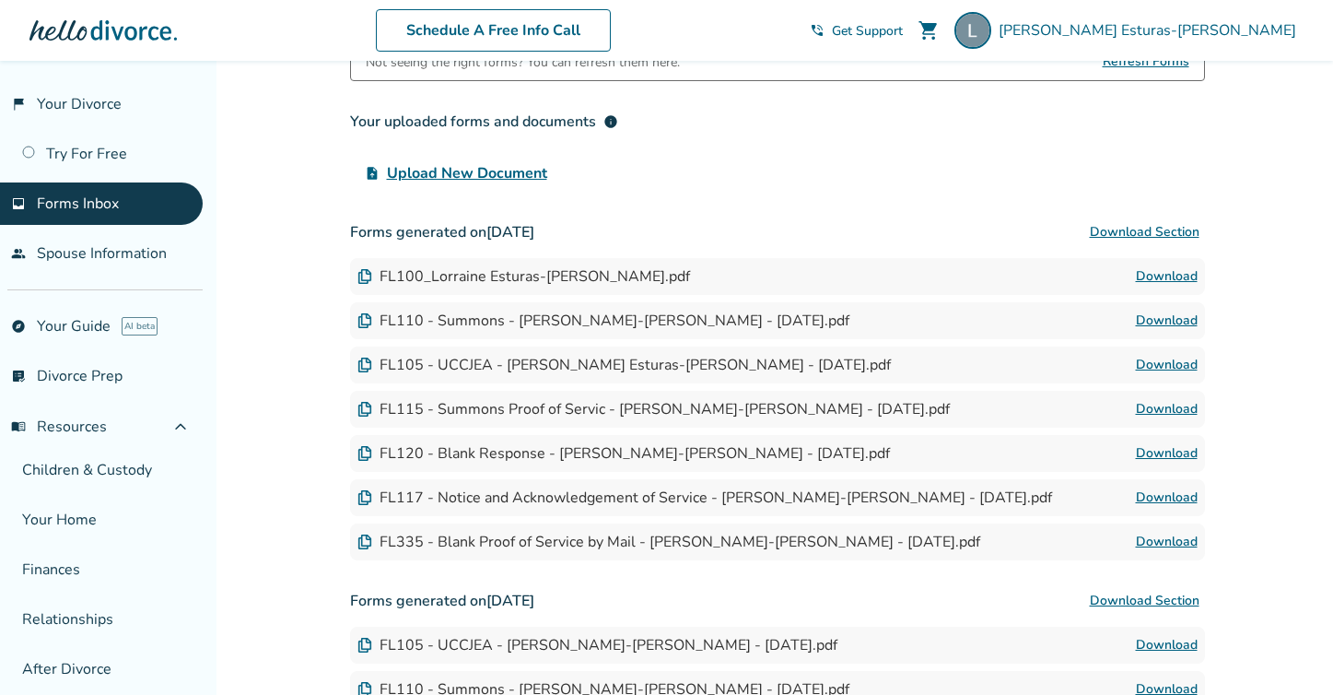
scroll to position [154, 0]
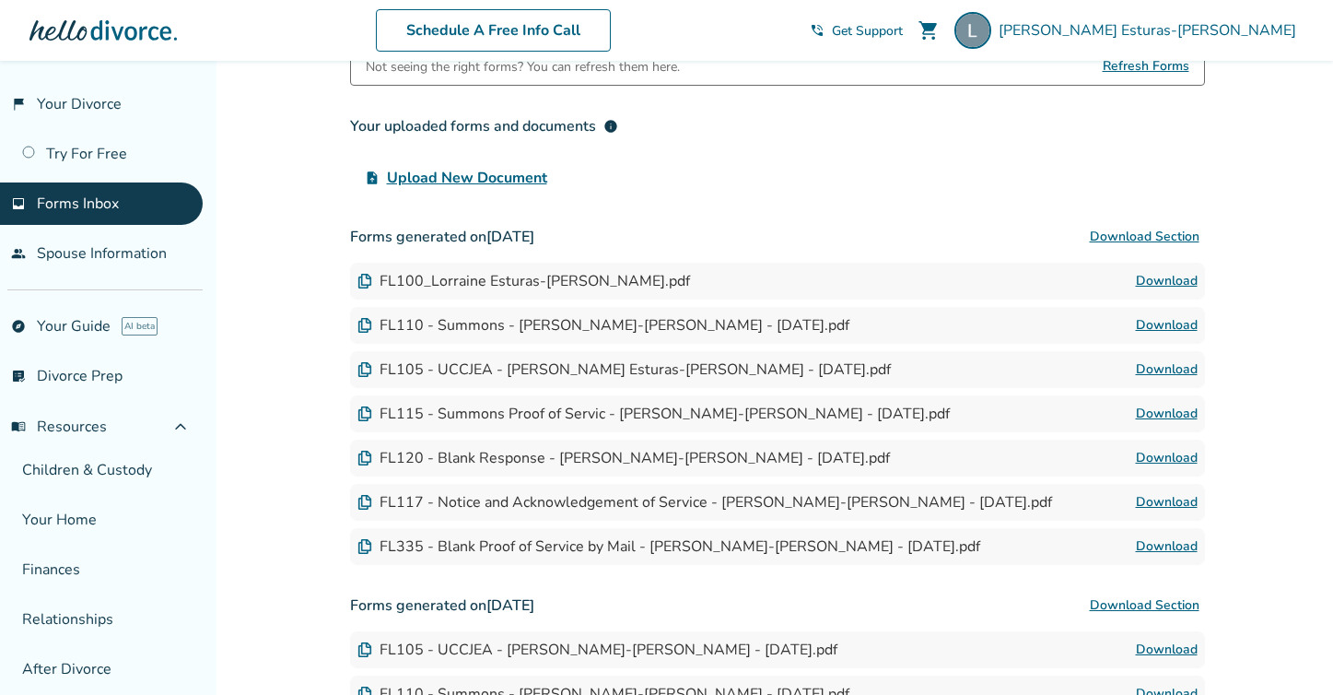
click at [1168, 367] on link "Download" at bounding box center [1167, 369] width 62 height 22
click at [1166, 369] on link "Download" at bounding box center [1167, 369] width 62 height 22
click at [1163, 413] on link "Download" at bounding box center [1167, 414] width 62 height 22
click at [126, 244] on link "people Spouse Information" at bounding box center [101, 253] width 203 height 42
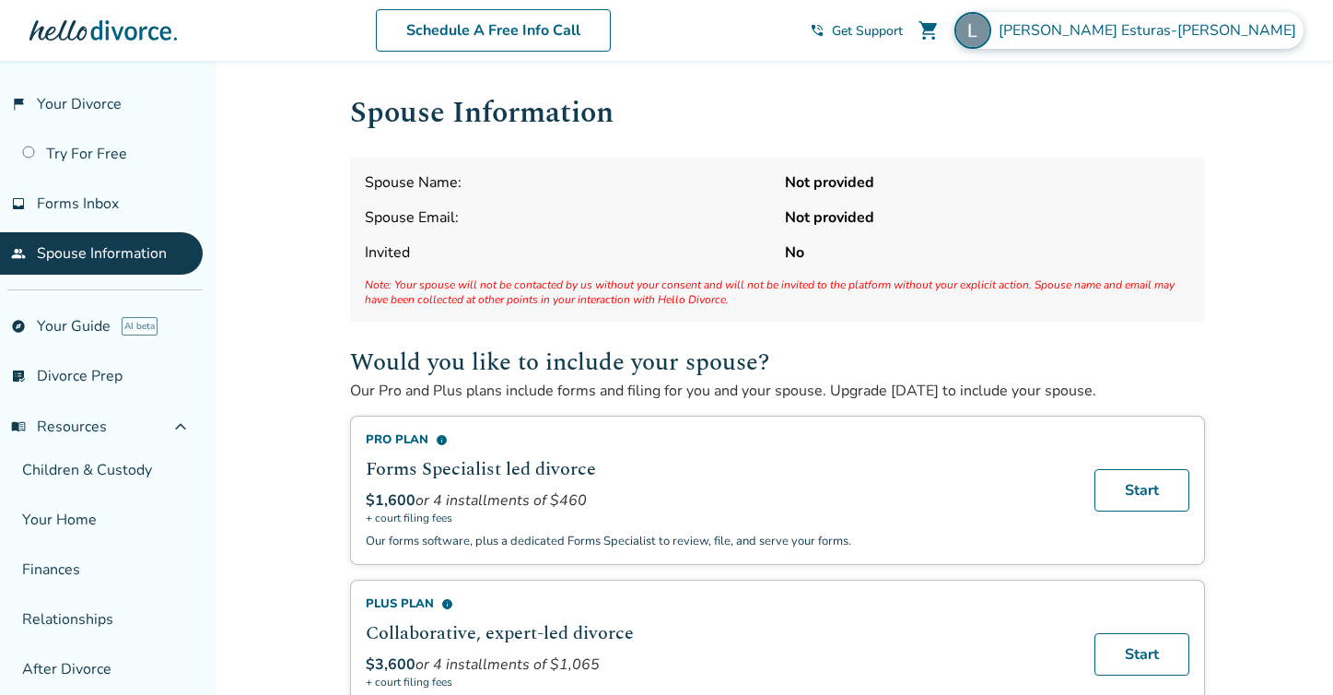
click at [1171, 33] on span "Lorraine Esturas-Pierson" at bounding box center [1151, 30] width 305 height 20
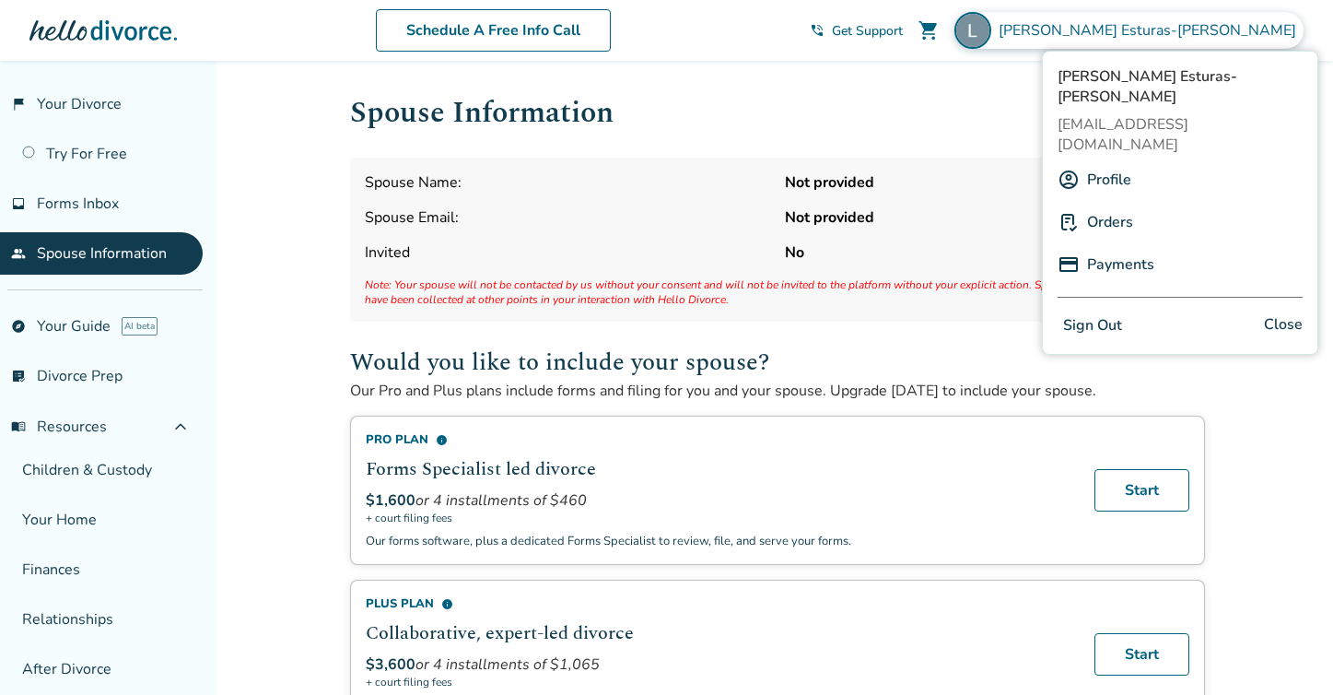
click at [1112, 162] on link "Profile" at bounding box center [1109, 179] width 44 height 35
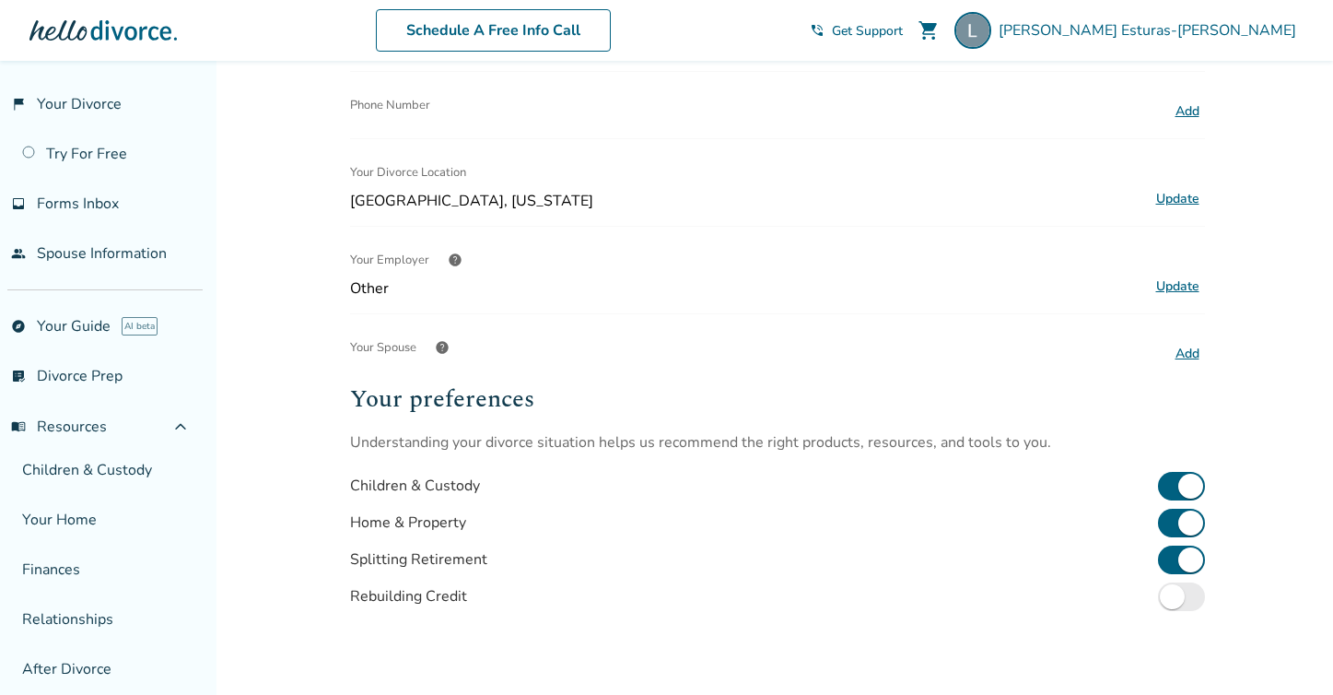
scroll to position [232, 0]
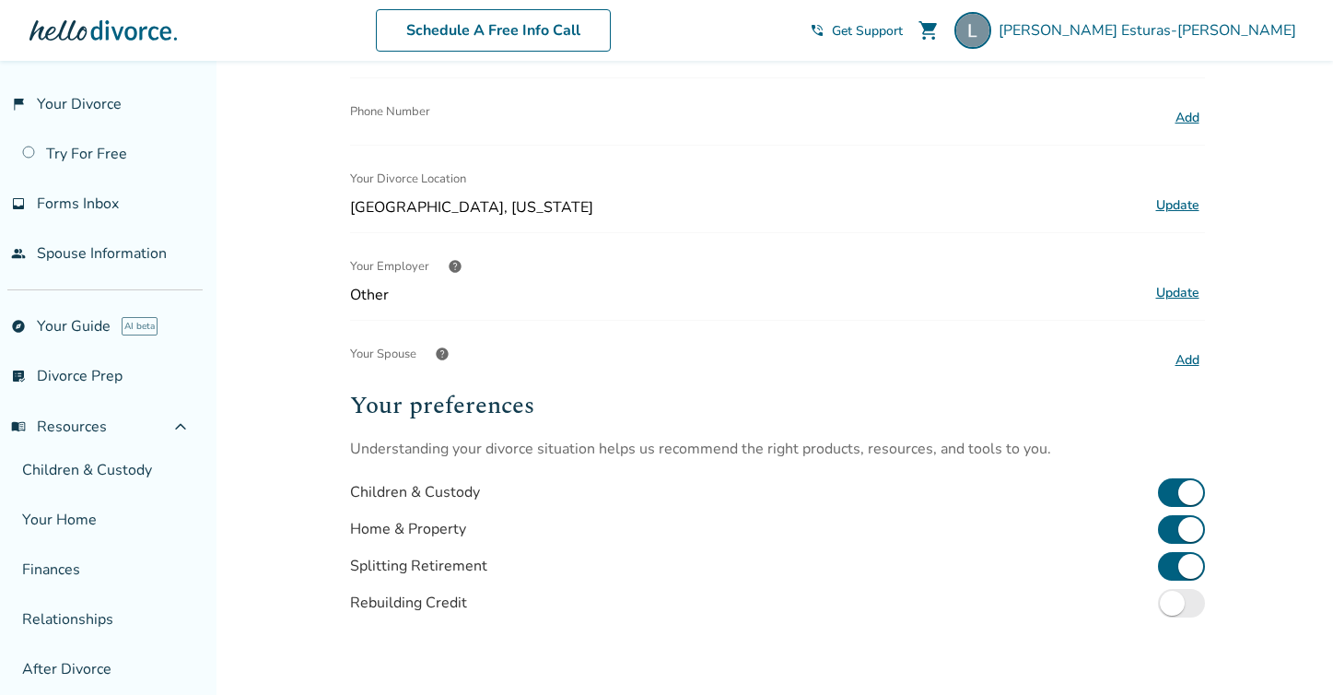
click at [1185, 294] on button "Update" at bounding box center [1178, 293] width 54 height 24
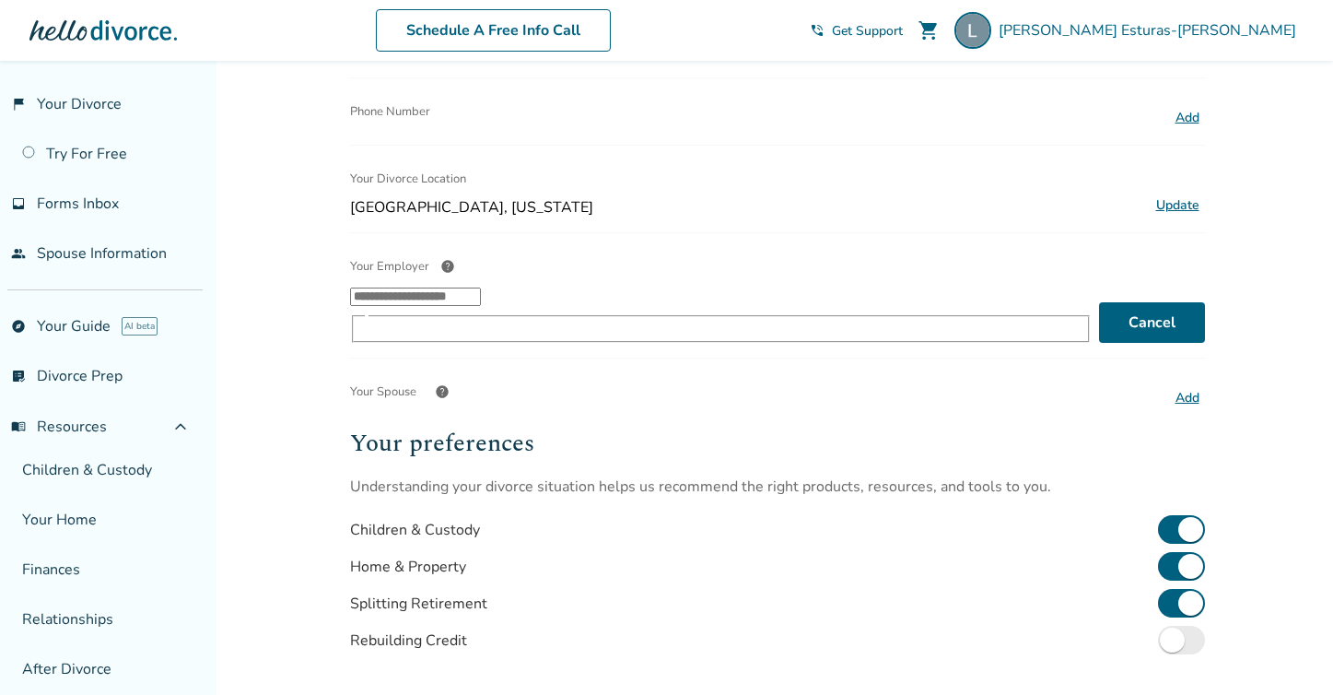
click at [481, 304] on input "Your Employer help ​" at bounding box center [415, 296] width 131 height 18
click at [841, 365] on li "Other" at bounding box center [740, 365] width 706 height 20
type input "*****"
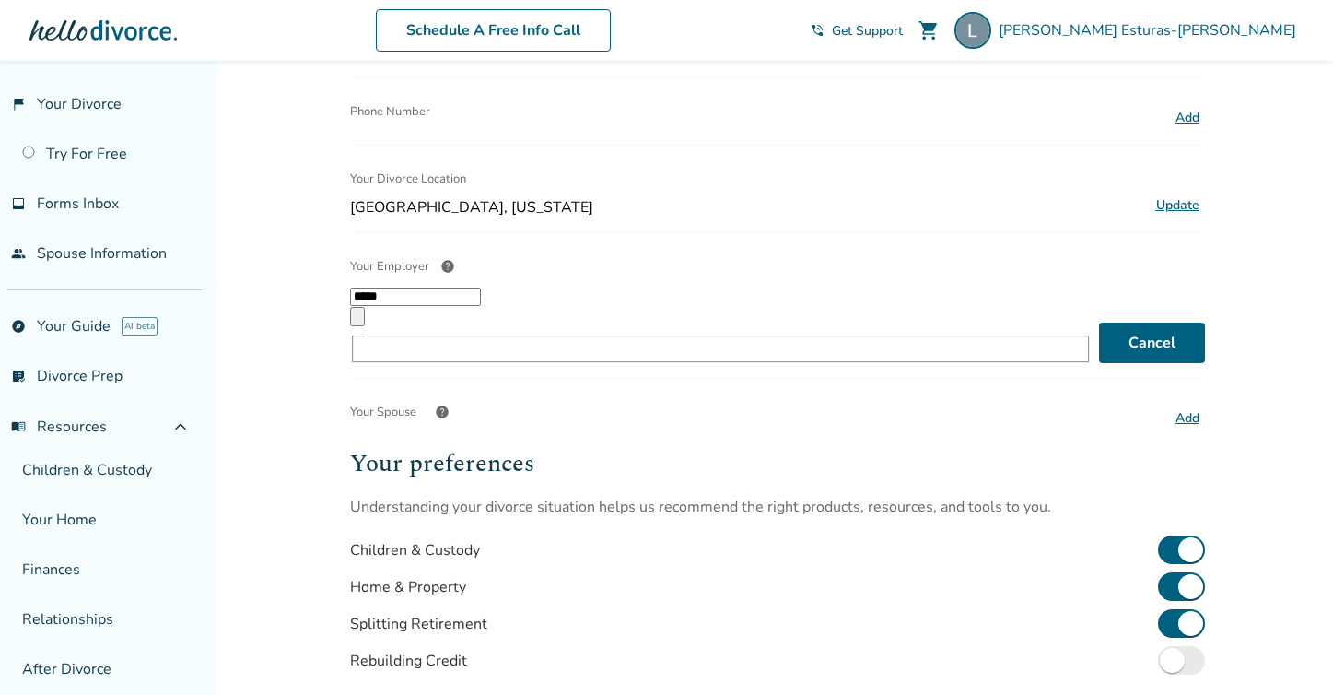
click at [1024, 393] on div "Your Spouse help" at bounding box center [756, 411] width 813 height 37
click at [1197, 406] on button "Add" at bounding box center [1187, 418] width 35 height 24
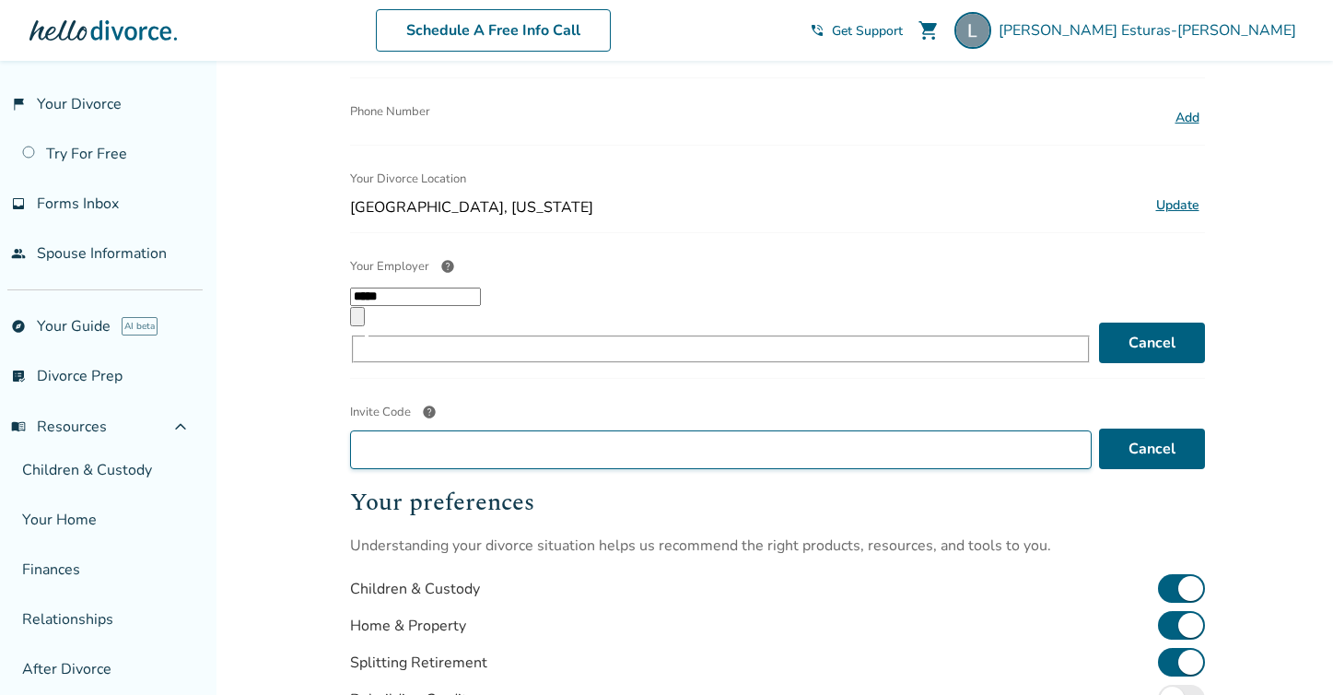
click at [730, 430] on input "Invite Code help" at bounding box center [721, 449] width 742 height 39
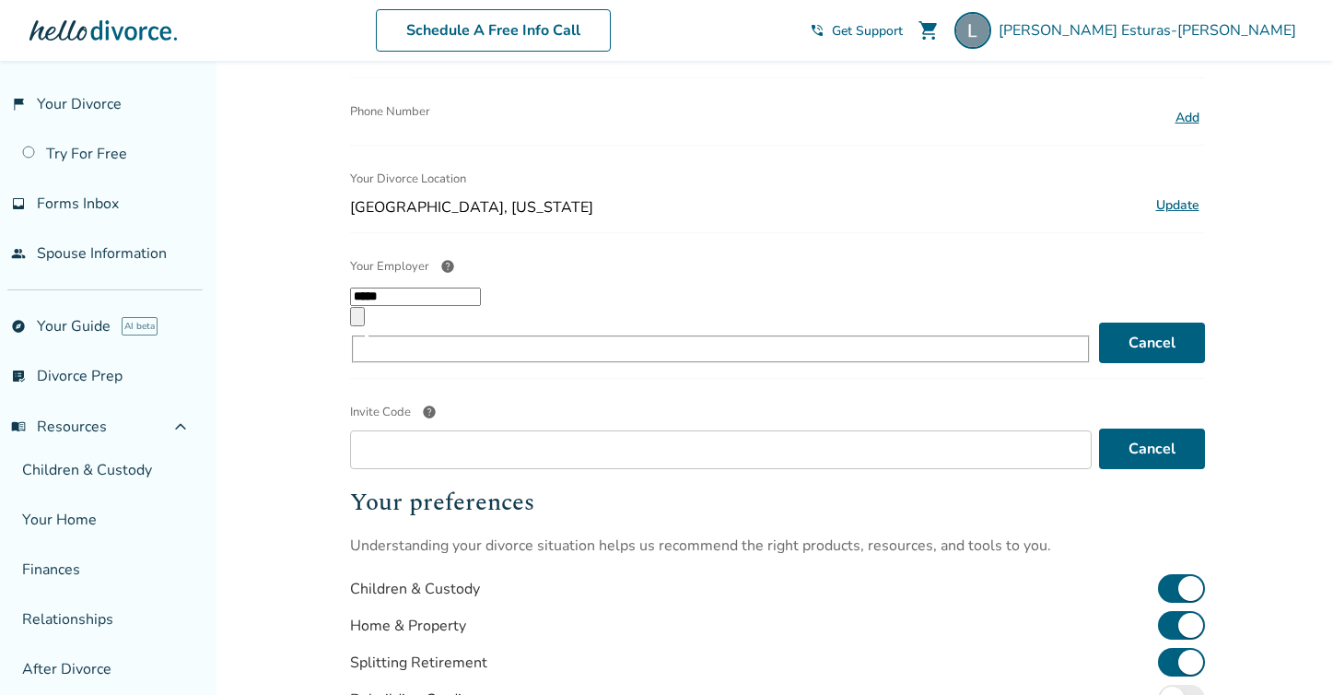
click at [267, 427] on div "Added to cart Profile Name Lorraine Esturas-Pierson Update Email info Note: You…" at bounding box center [666, 408] width 1333 height 1158
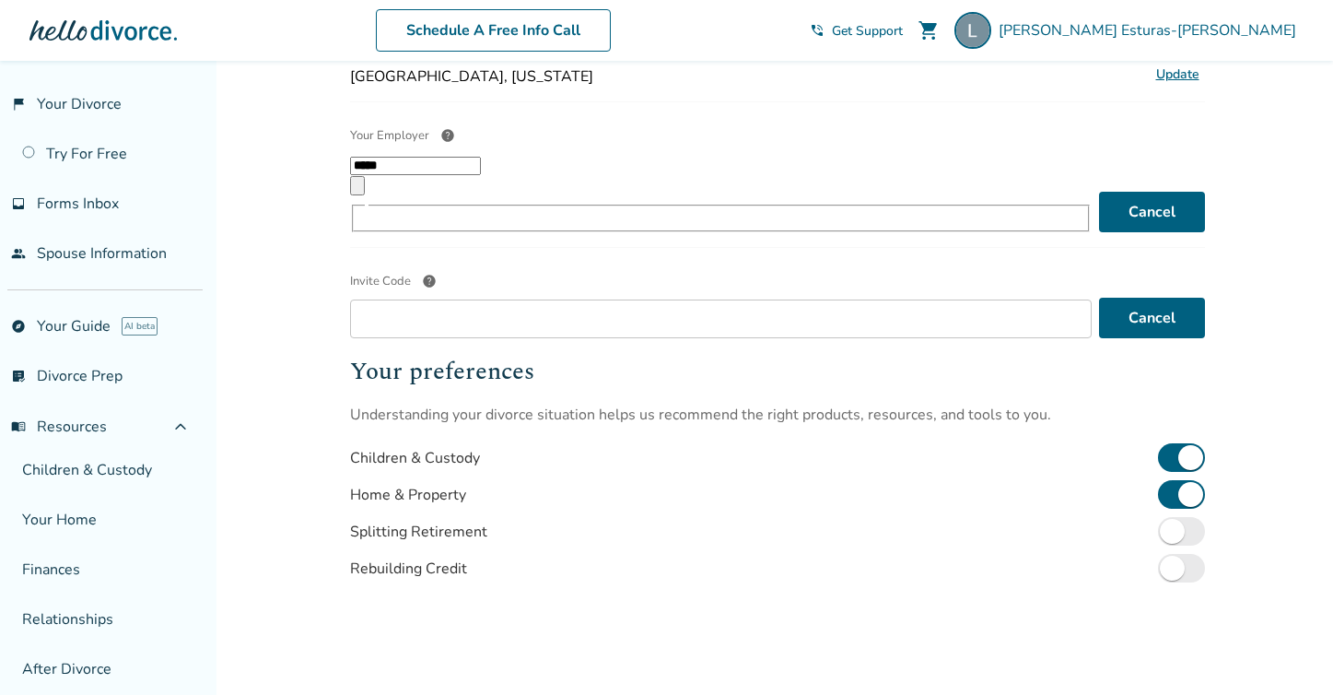
scroll to position [361, 0]
click at [252, 501] on div "Added to cart Profile Name Lorraine Esturas-Pierson Update Email info Note: You…" at bounding box center [666, 279] width 1333 height 1158
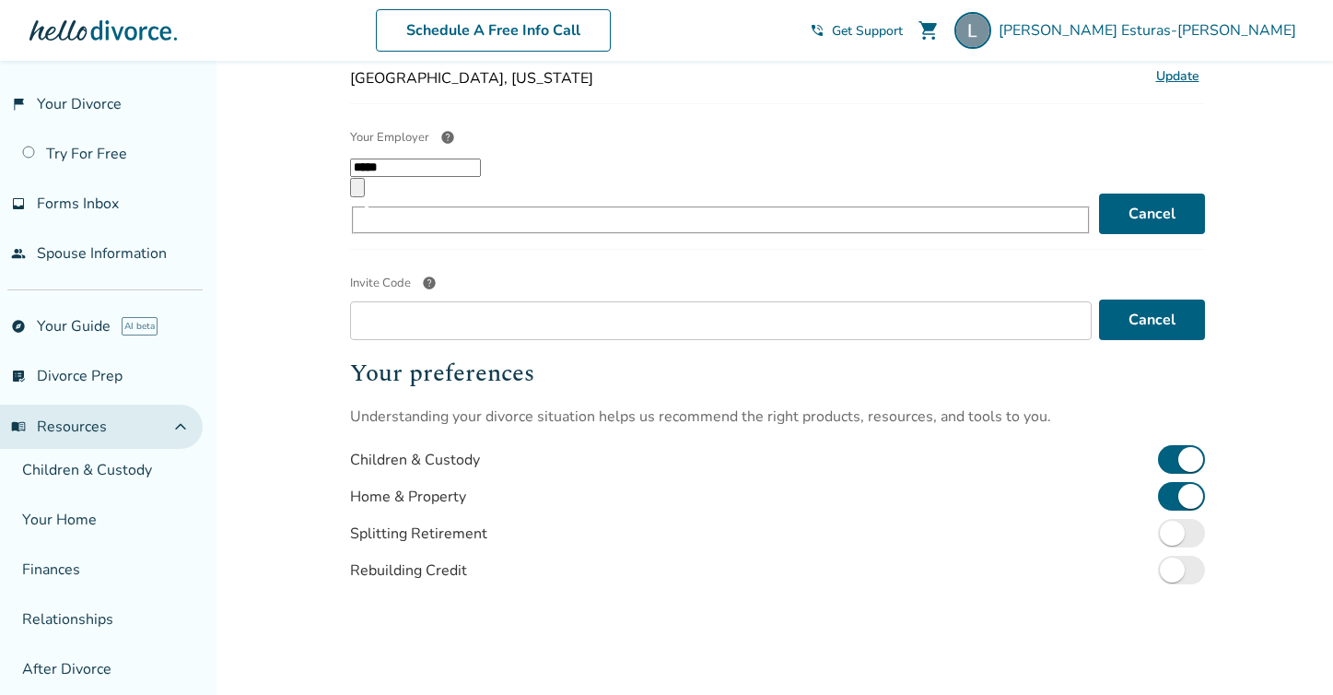
click at [125, 424] on button "menu_book Resources expand_less" at bounding box center [101, 426] width 203 height 44
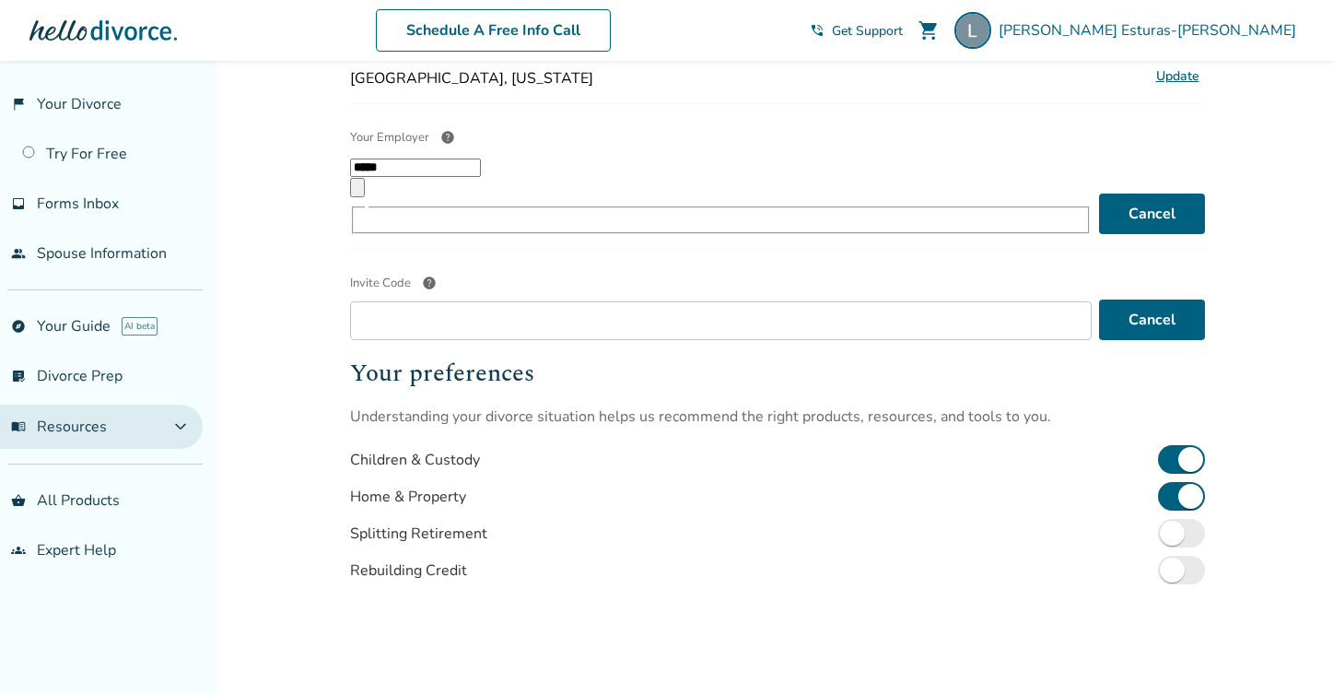
click at [114, 427] on button "menu_book Resources expand_more" at bounding box center [101, 426] width 203 height 44
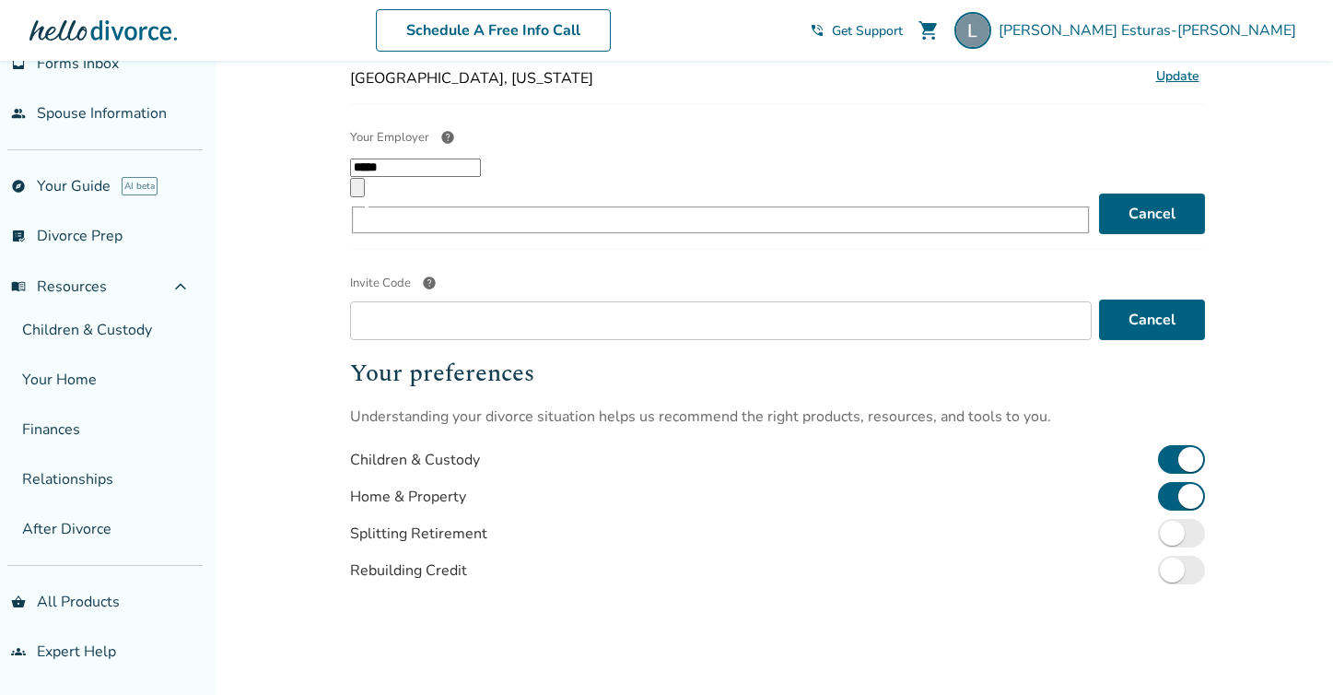
scroll to position [0, 0]
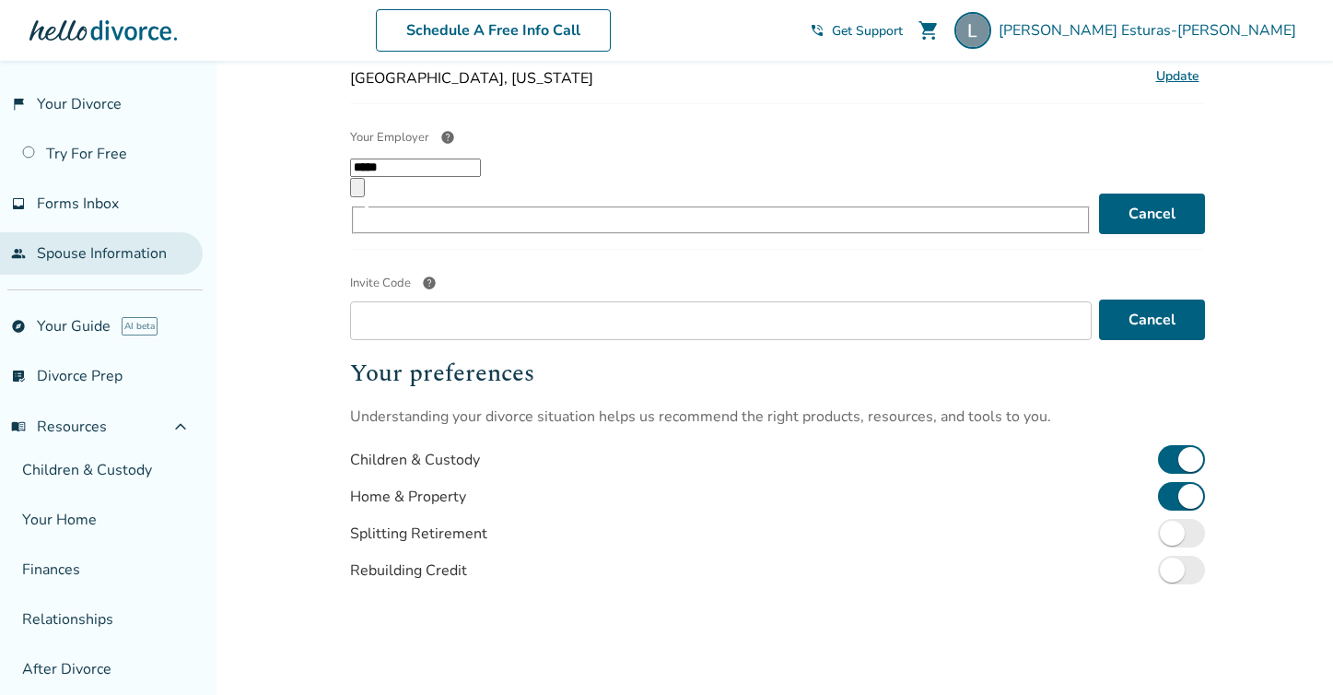
click at [131, 256] on link "people Spouse Information" at bounding box center [101, 253] width 203 height 42
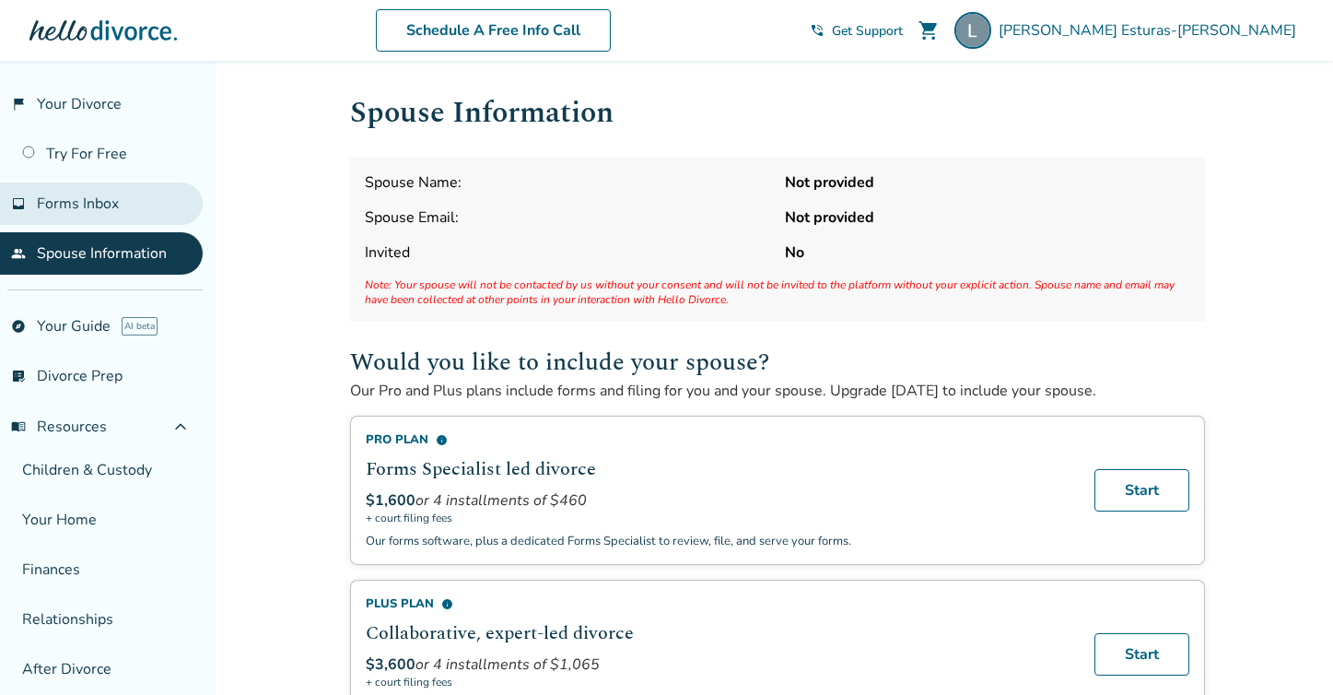
click at [106, 202] on span "Forms Inbox" at bounding box center [78, 203] width 82 height 20
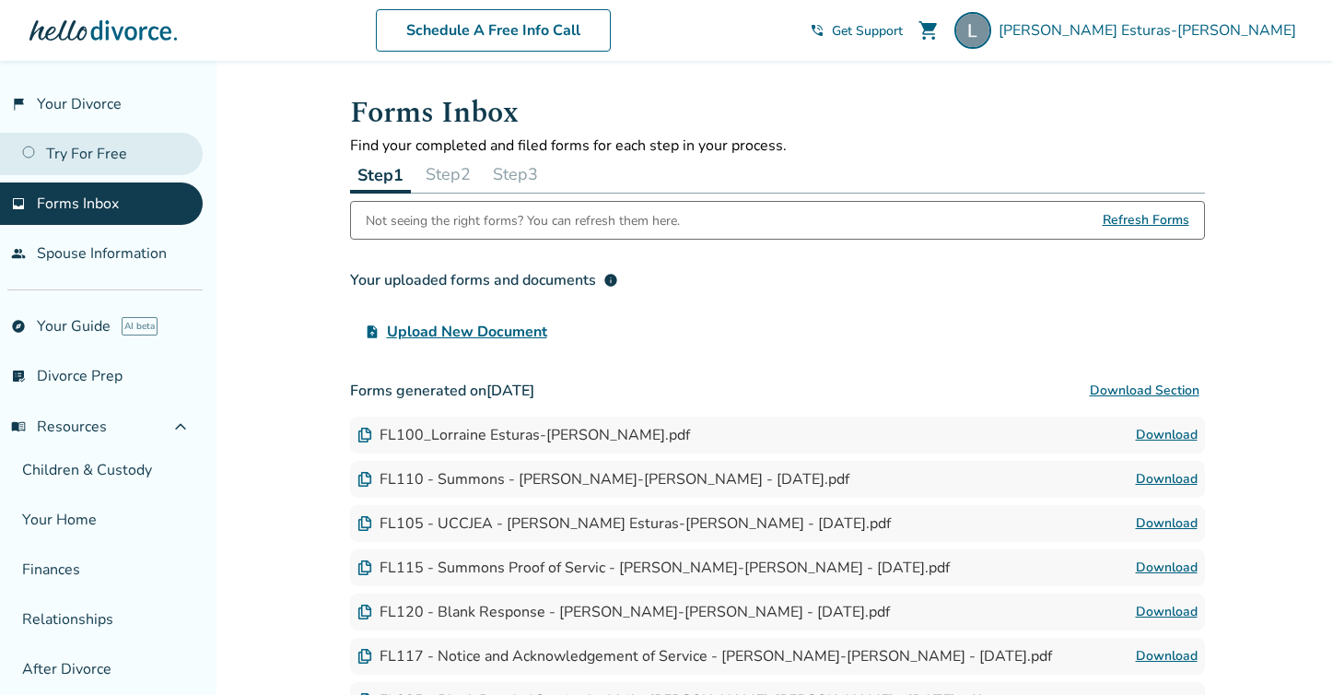
click at [86, 156] on link "Try For Free" at bounding box center [101, 154] width 203 height 42
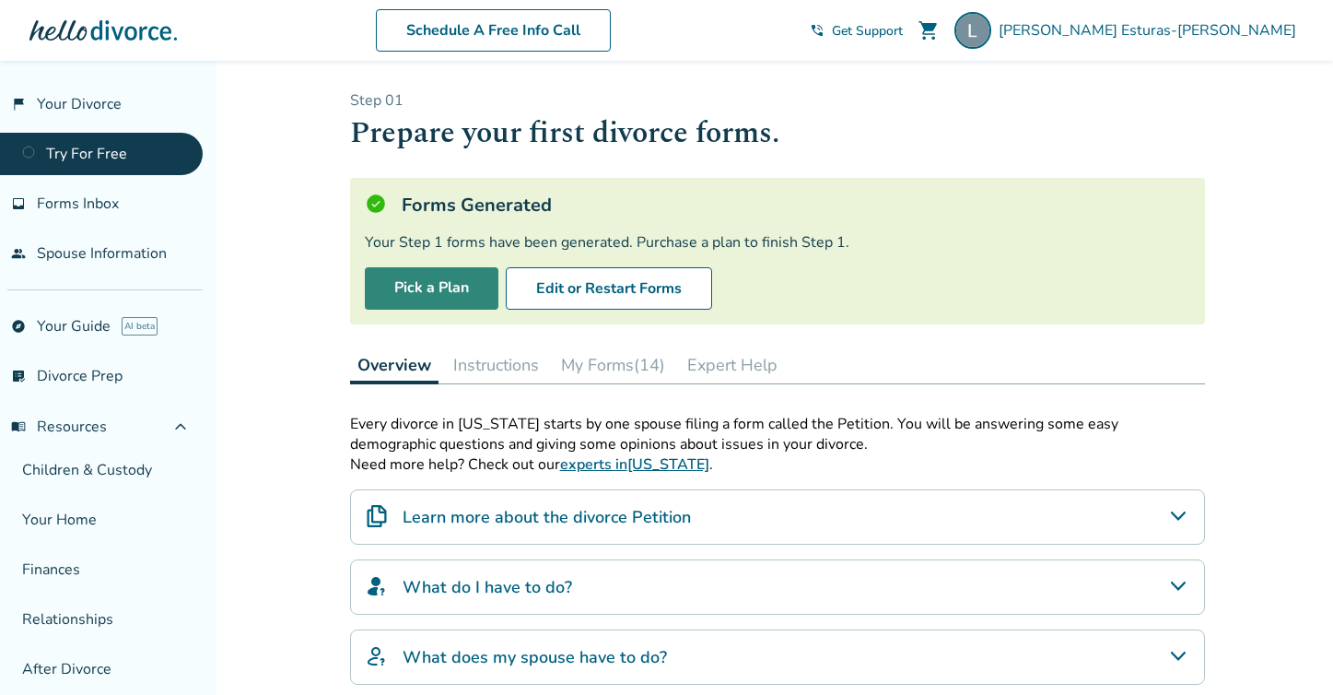
click at [405, 293] on link "Pick a Plan" at bounding box center [432, 288] width 134 height 42
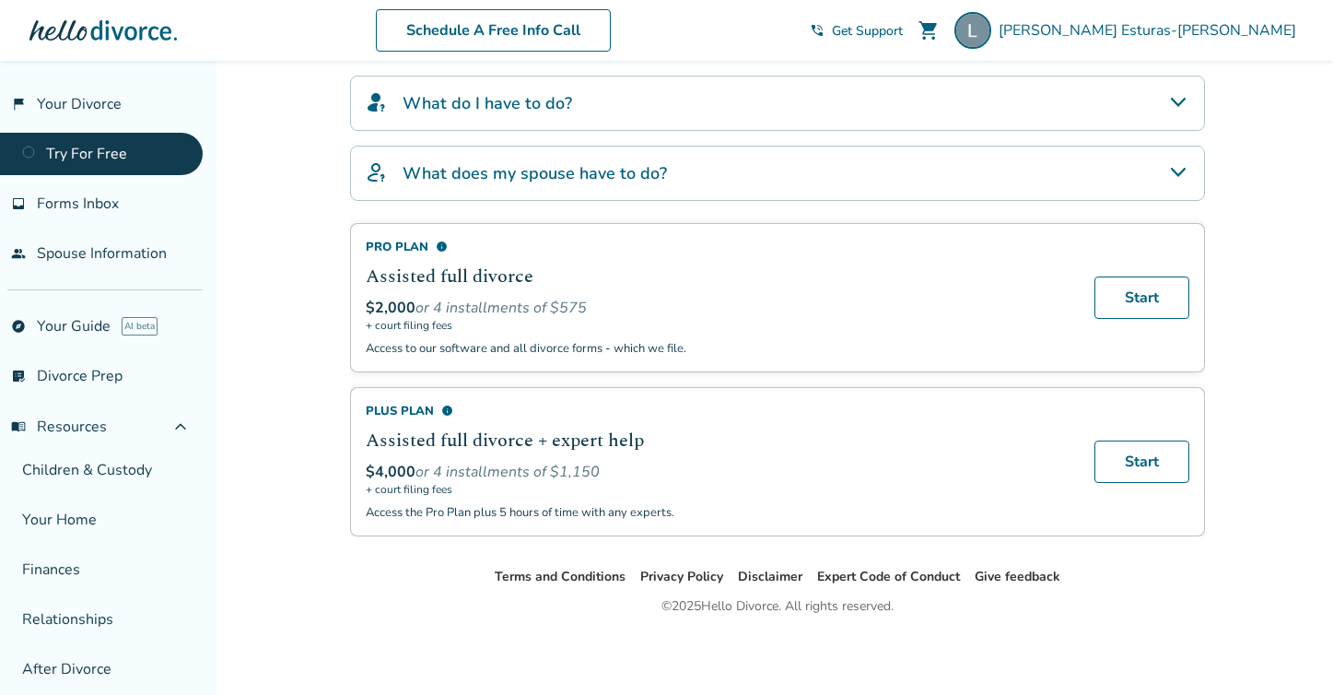
click at [1169, 106] on icon "What do I have to do?" at bounding box center [1178, 102] width 22 height 22
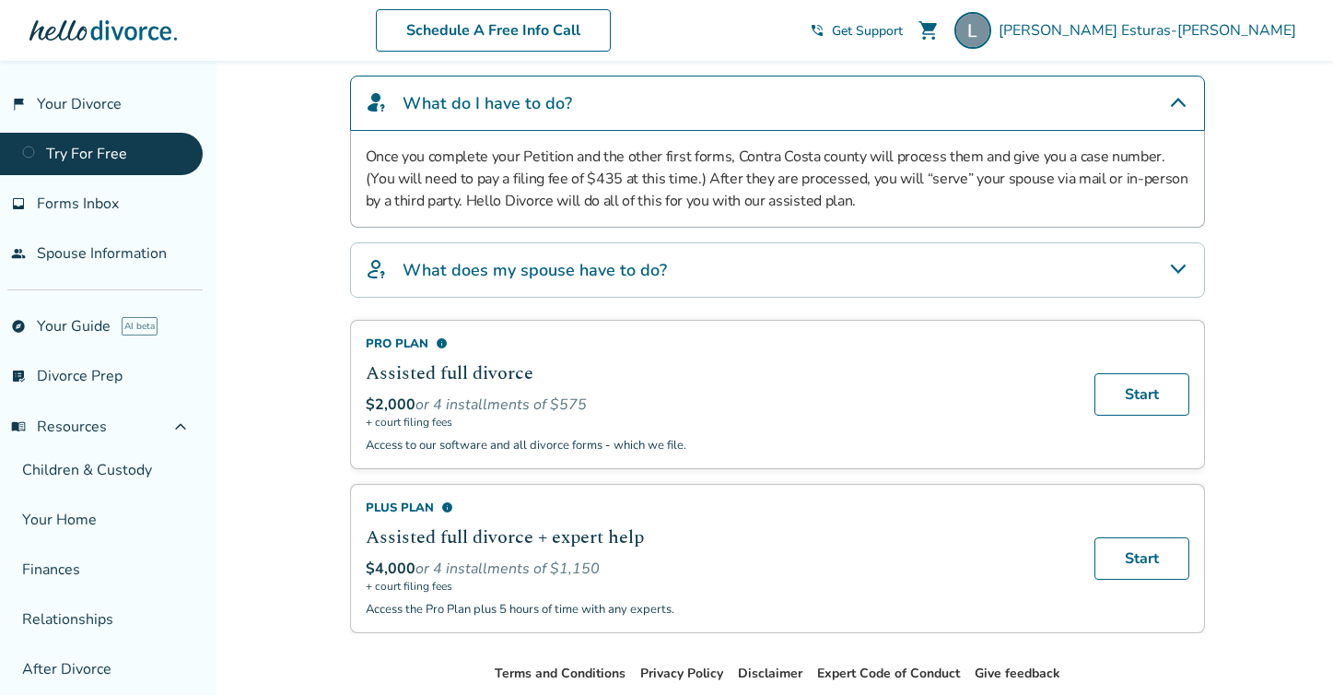
click at [1249, 228] on div "Added to cart Step 0 1 Prepare your first divorce forms. Forms Generated Your S…" at bounding box center [666, 184] width 1333 height 1214
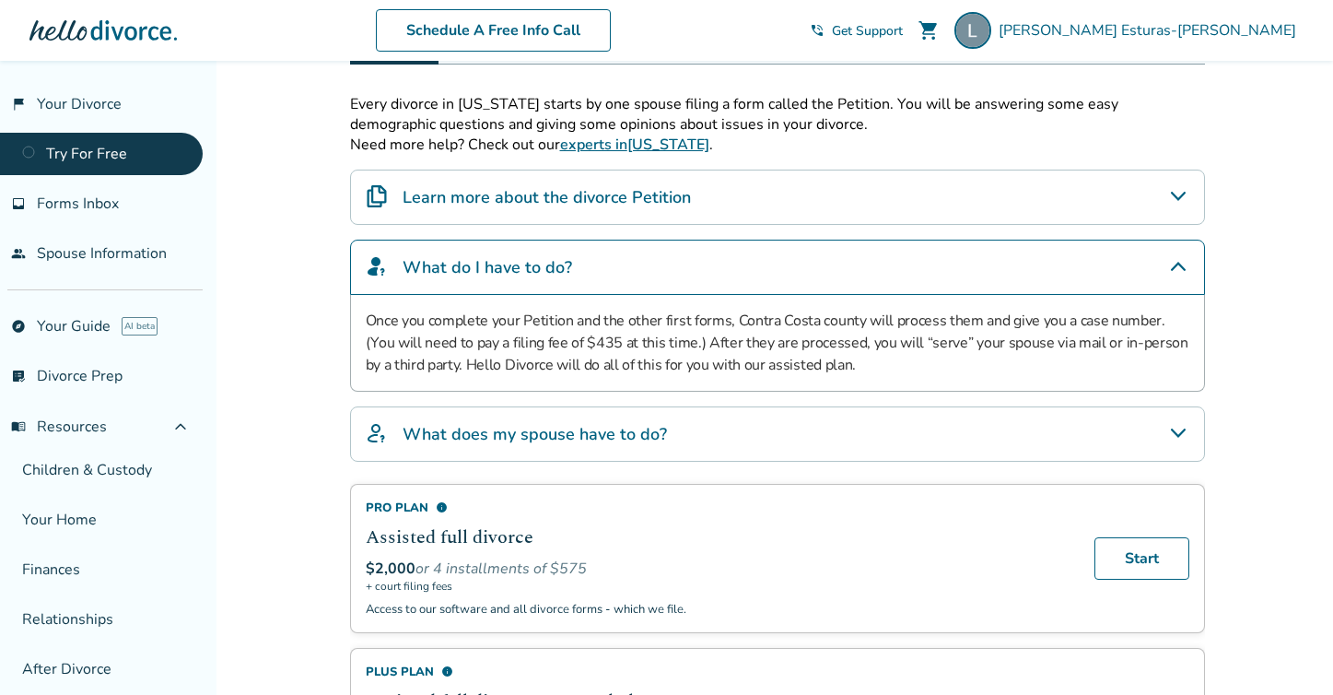
scroll to position [259, 0]
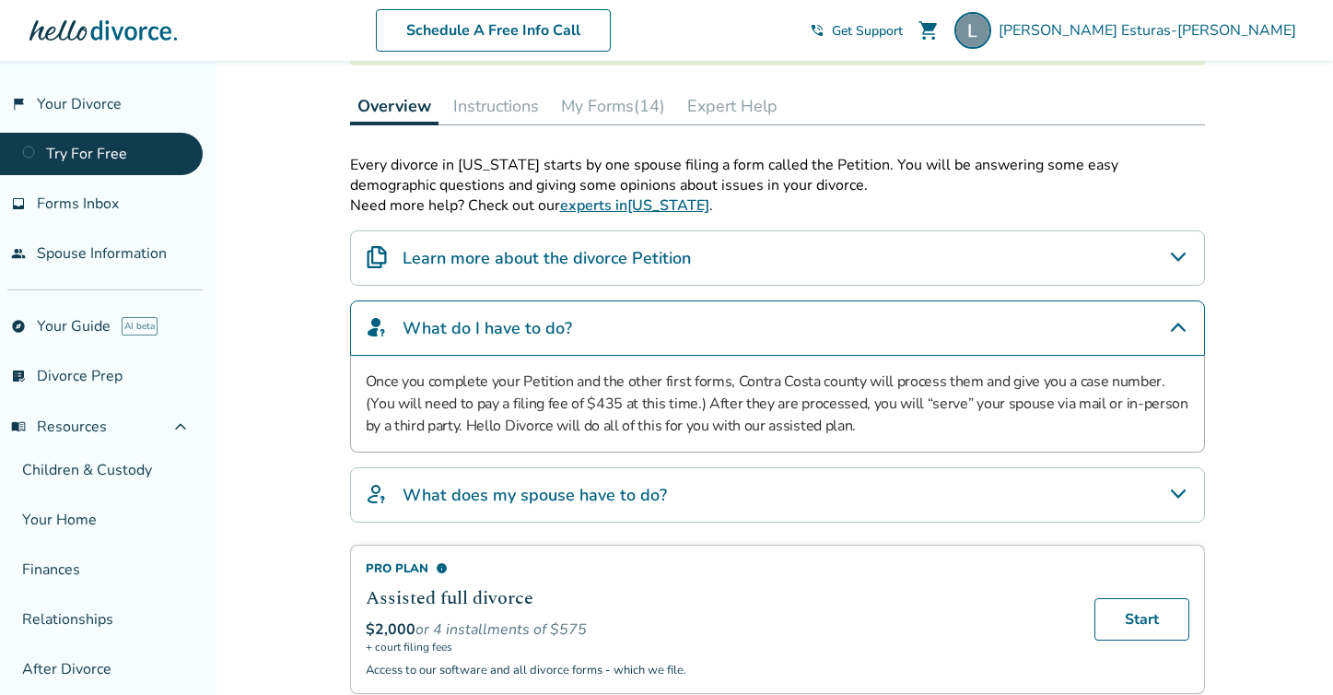
click at [627, 100] on button "My Forms (14)" at bounding box center [613, 106] width 119 height 37
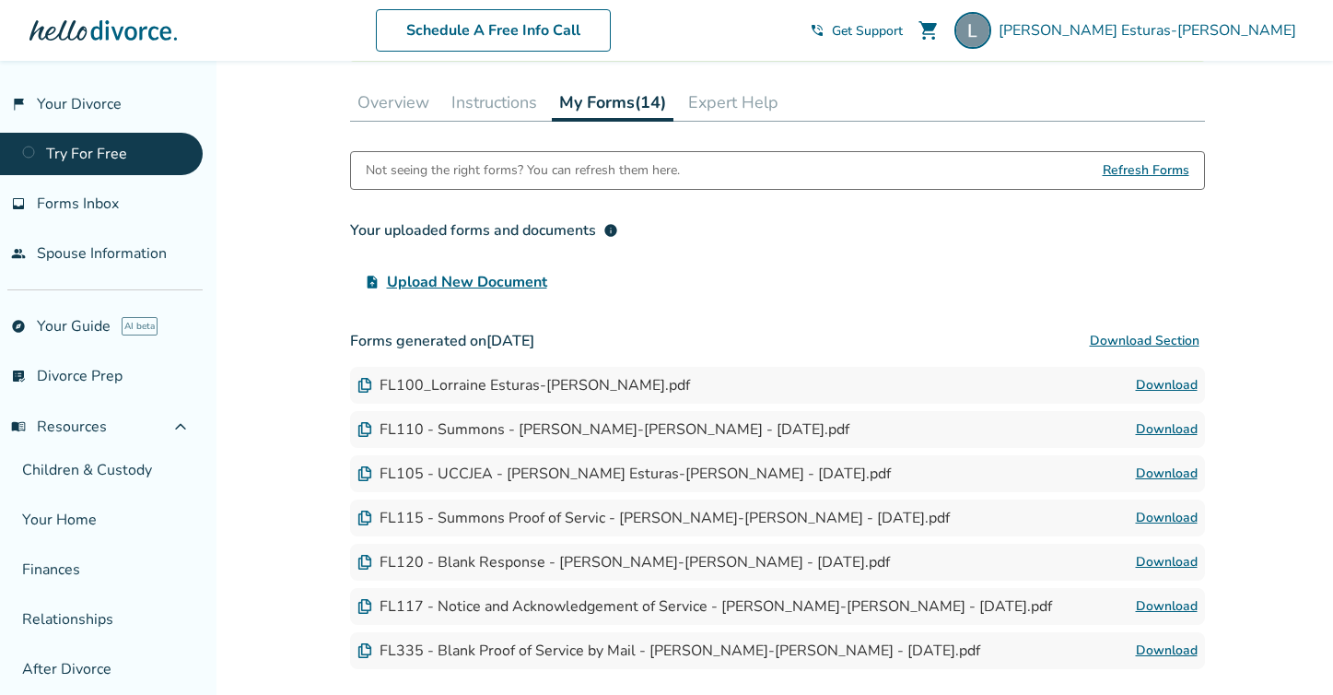
scroll to position [240, 0]
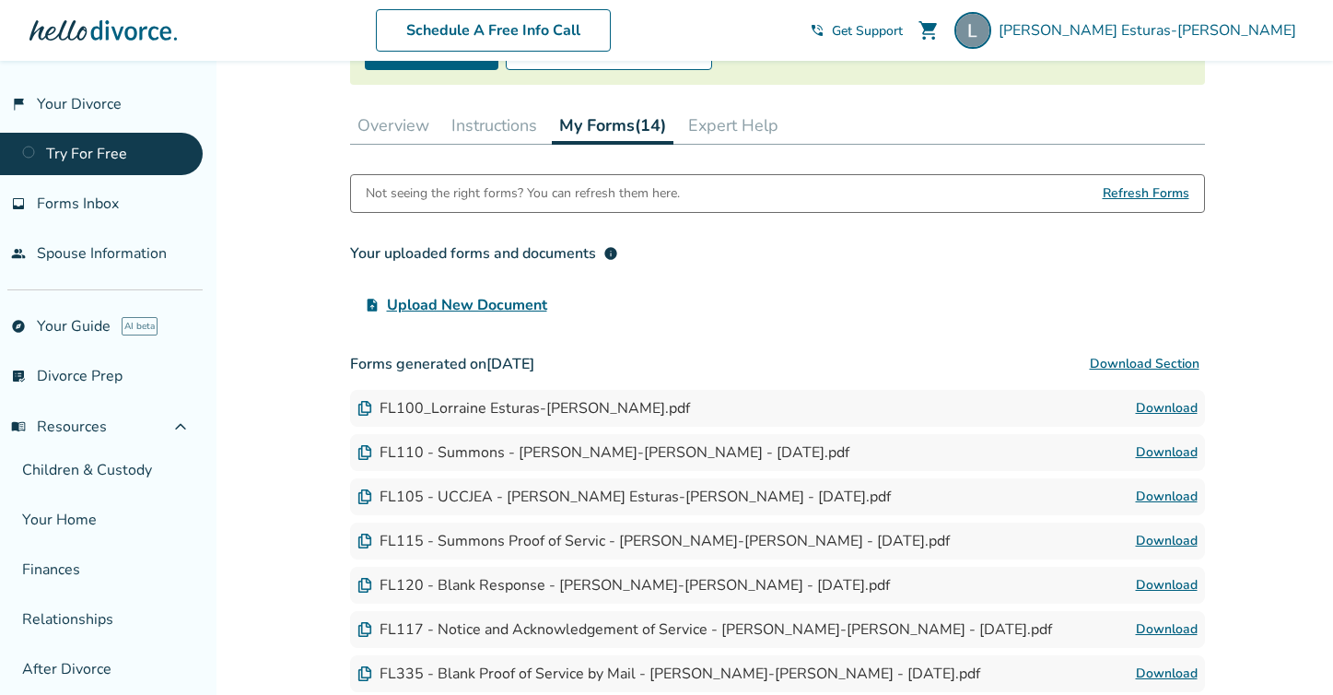
click at [509, 134] on button "Instructions" at bounding box center [494, 125] width 100 height 37
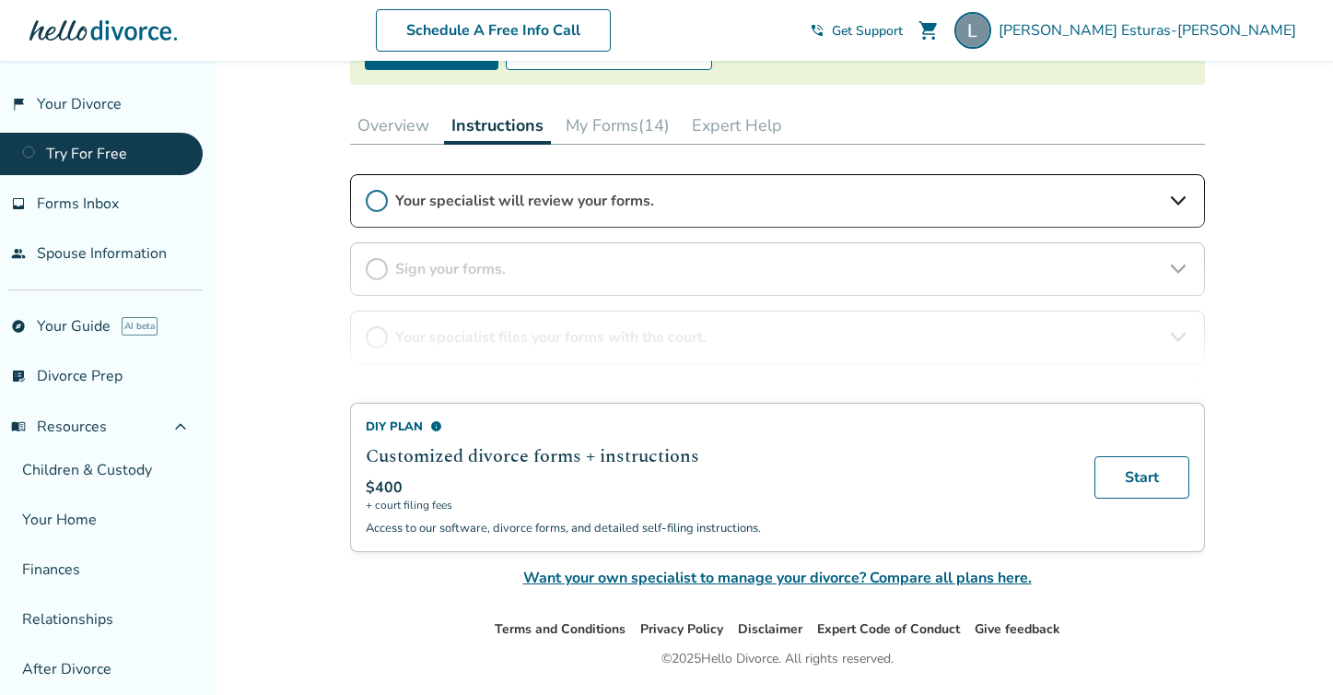
click at [394, 115] on button "Overview" at bounding box center [393, 125] width 87 height 37
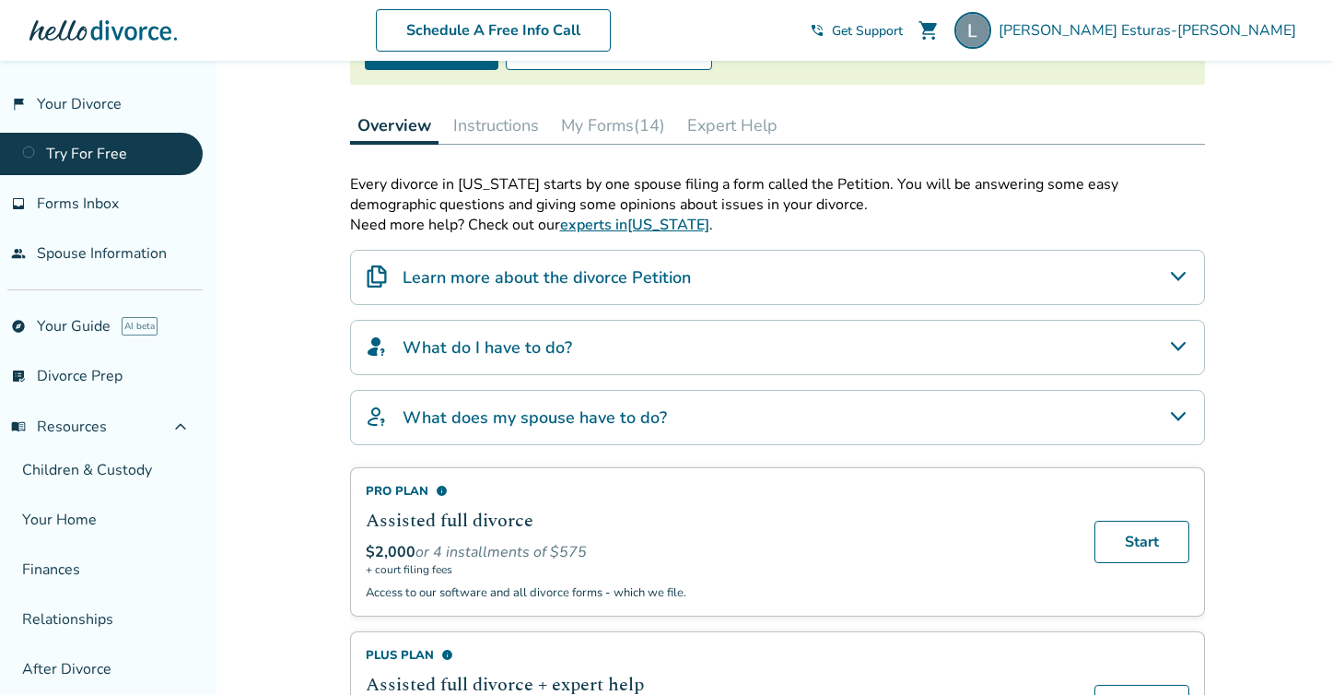
click at [1179, 274] on icon "Learn more about the divorce Petition" at bounding box center [1178, 276] width 22 height 22
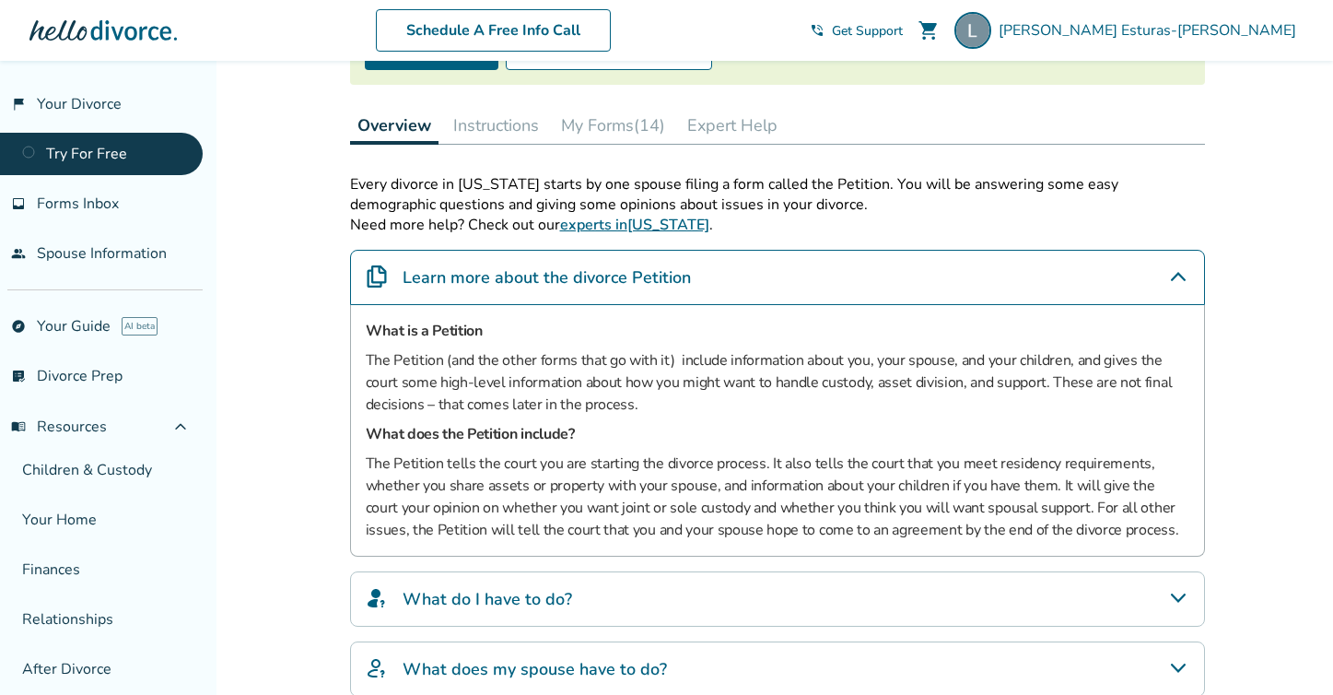
click at [1169, 597] on icon "What do I have to do?" at bounding box center [1178, 598] width 22 height 22
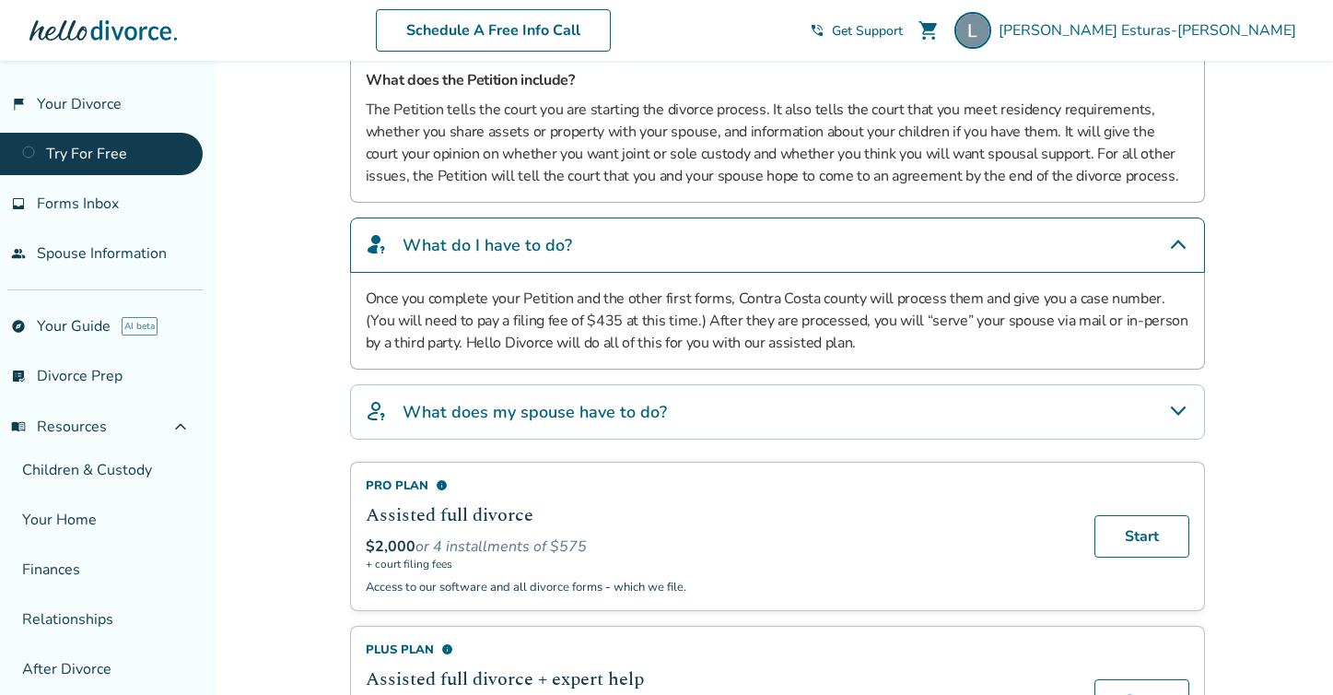
scroll to position [591, 0]
click at [1181, 410] on icon "What does my spouse have to do?" at bounding box center [1178, 413] width 22 height 22
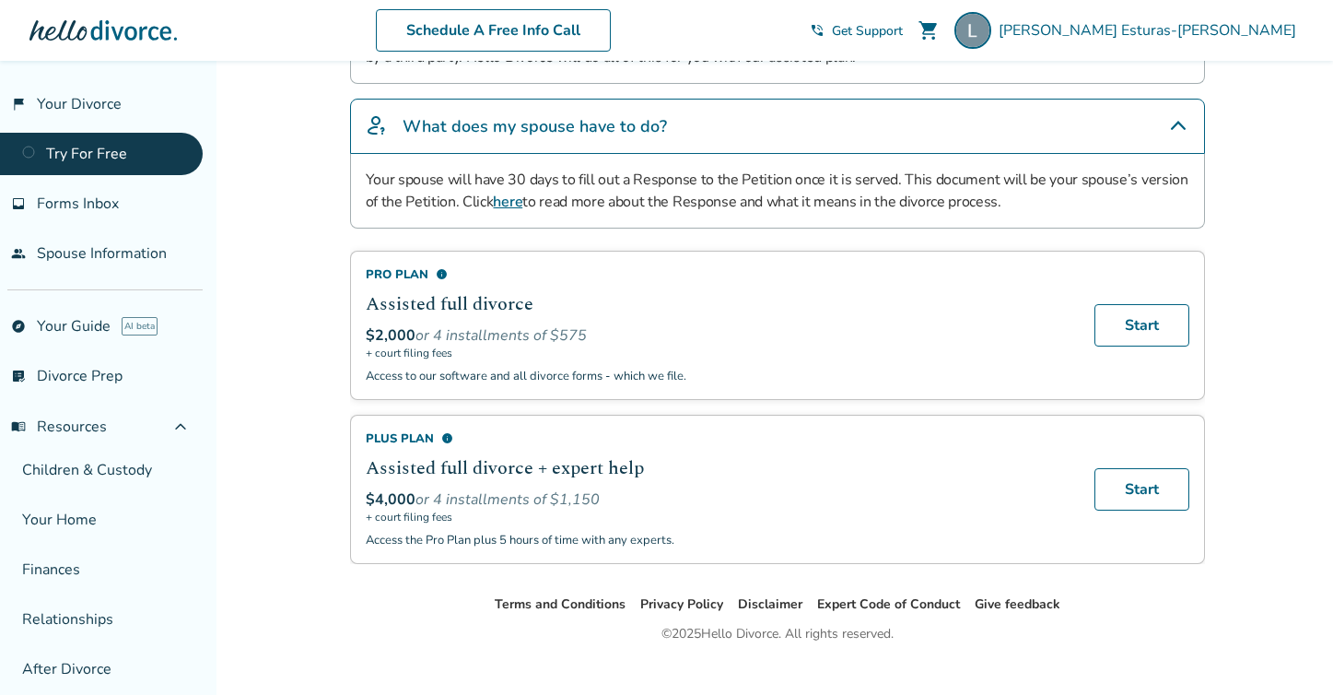
scroll to position [887, 0]
